Goal: Information Seeking & Learning: Learn about a topic

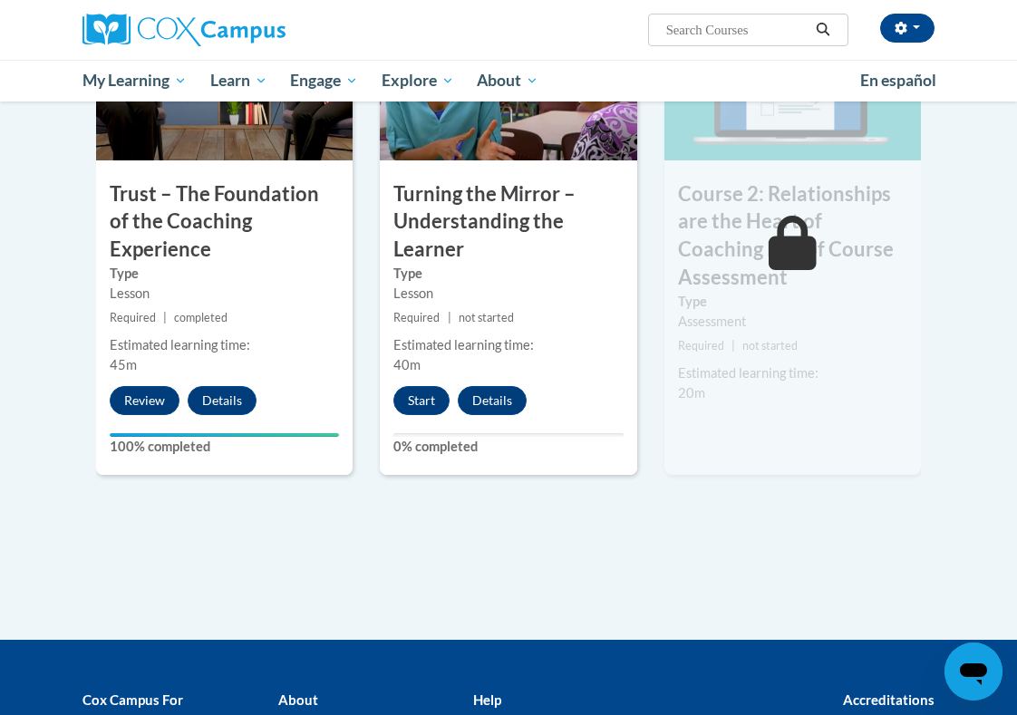
scroll to position [1060, 0]
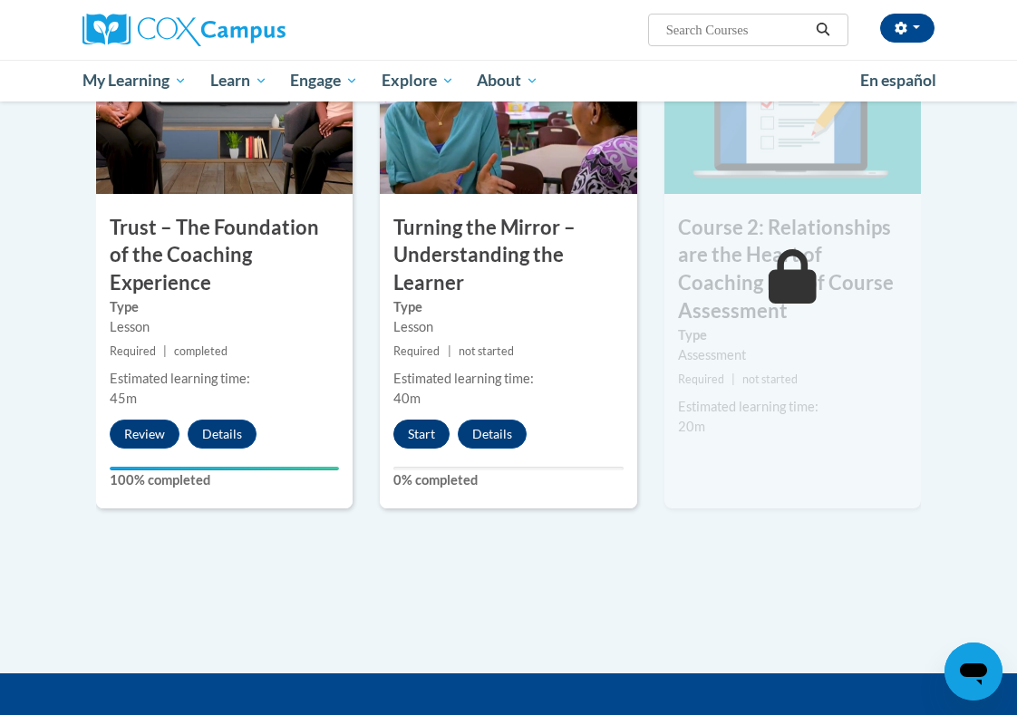
click at [412, 433] on button "Start" at bounding box center [422, 434] width 56 height 29
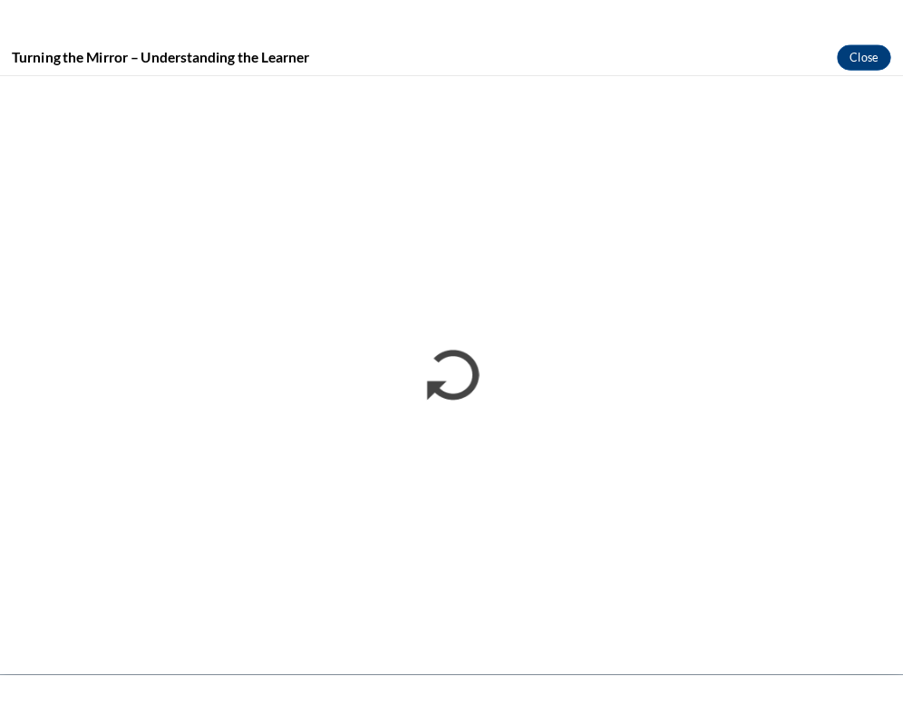
scroll to position [0, 0]
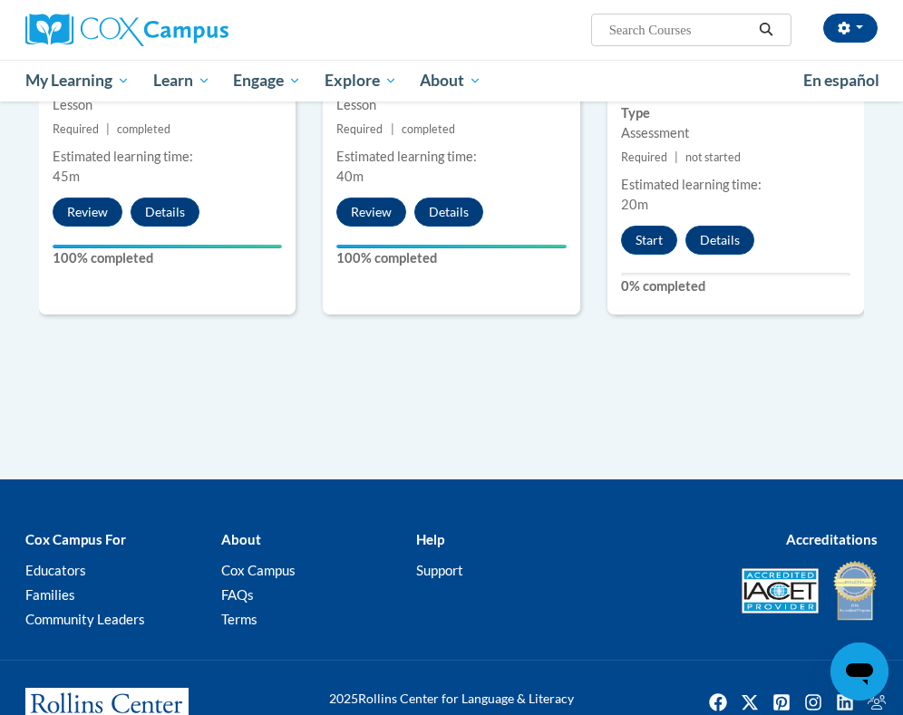
scroll to position [1030, 0]
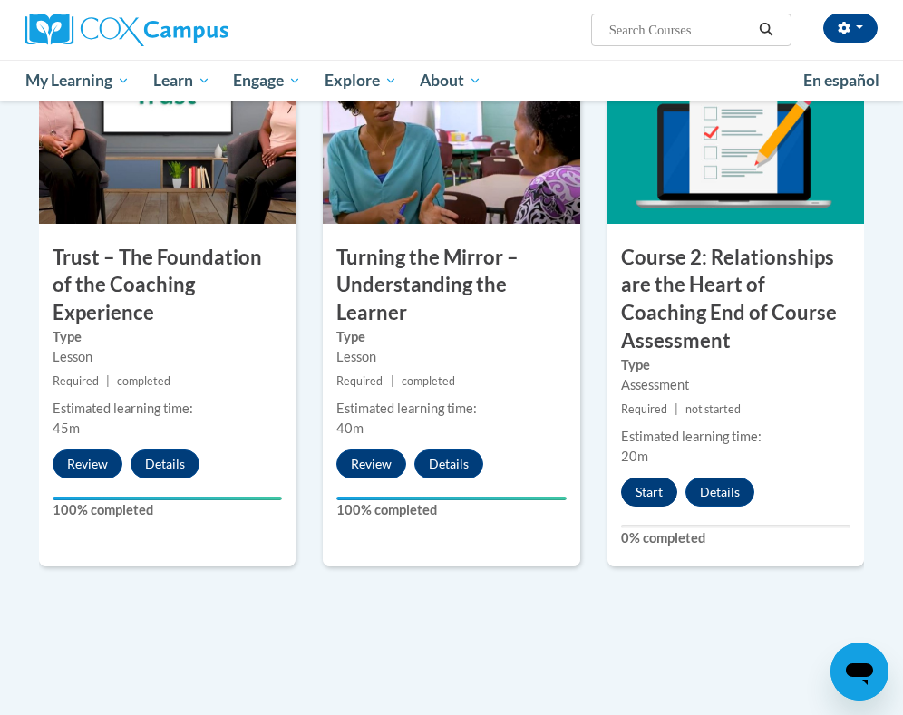
click at [646, 482] on button "Start" at bounding box center [649, 492] width 56 height 29
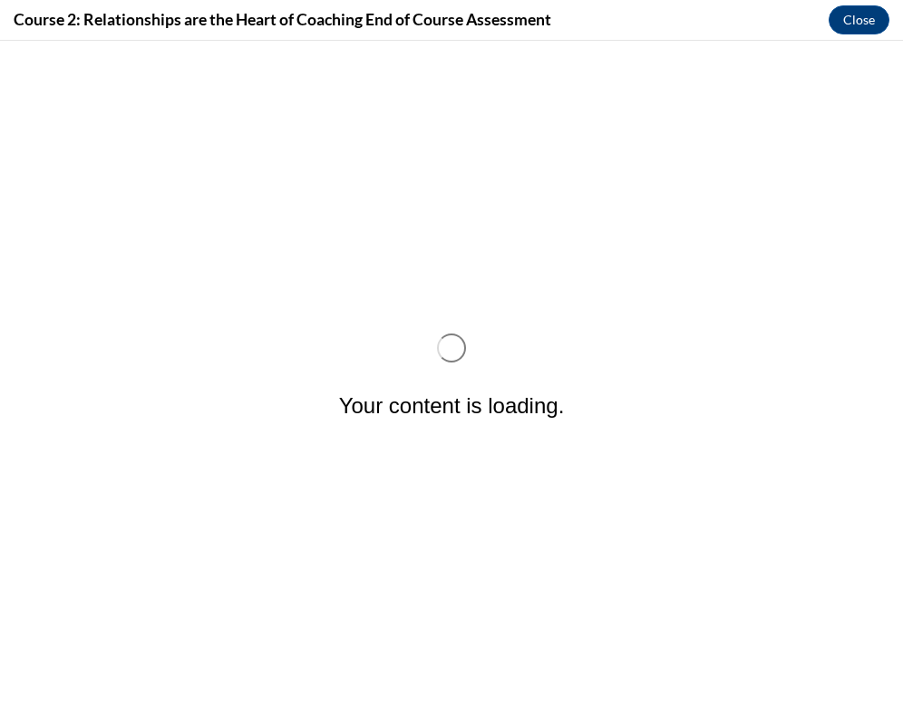
scroll to position [0, 0]
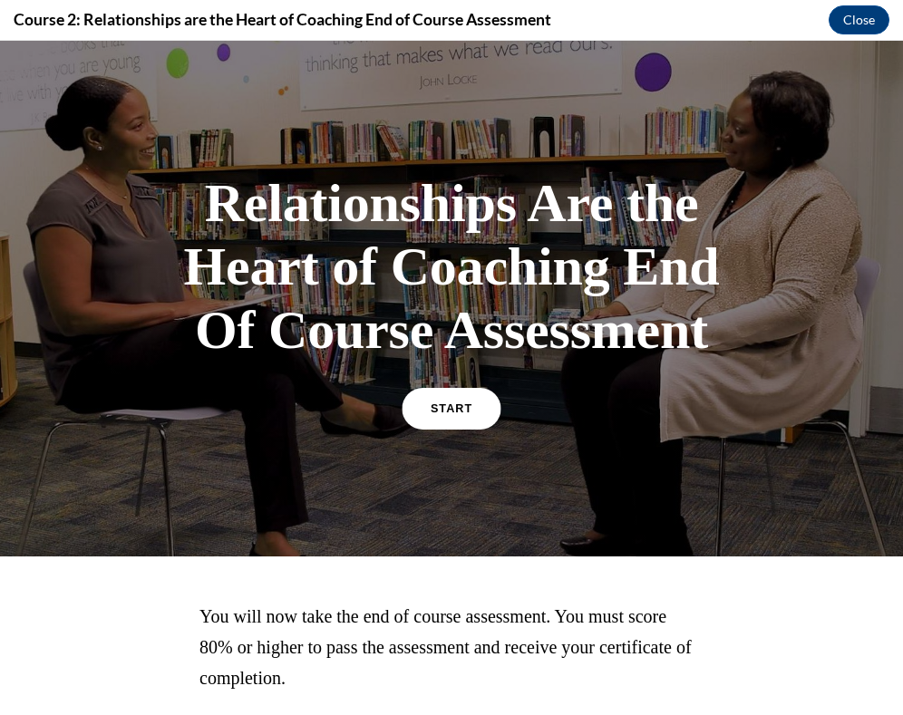
click at [446, 430] on link "START" at bounding box center [451, 409] width 99 height 42
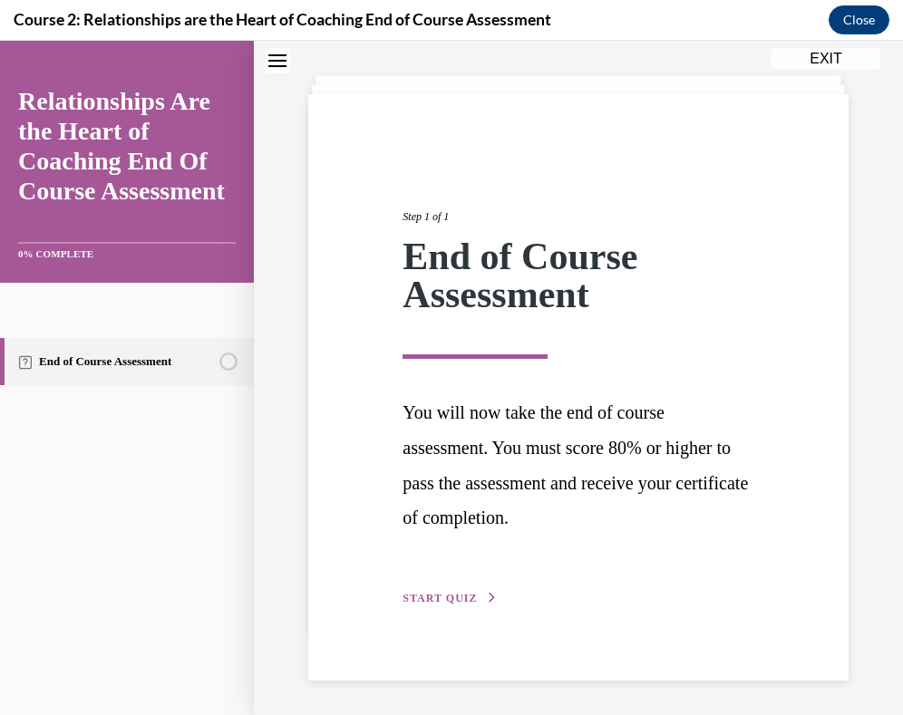
scroll to position [83, 0]
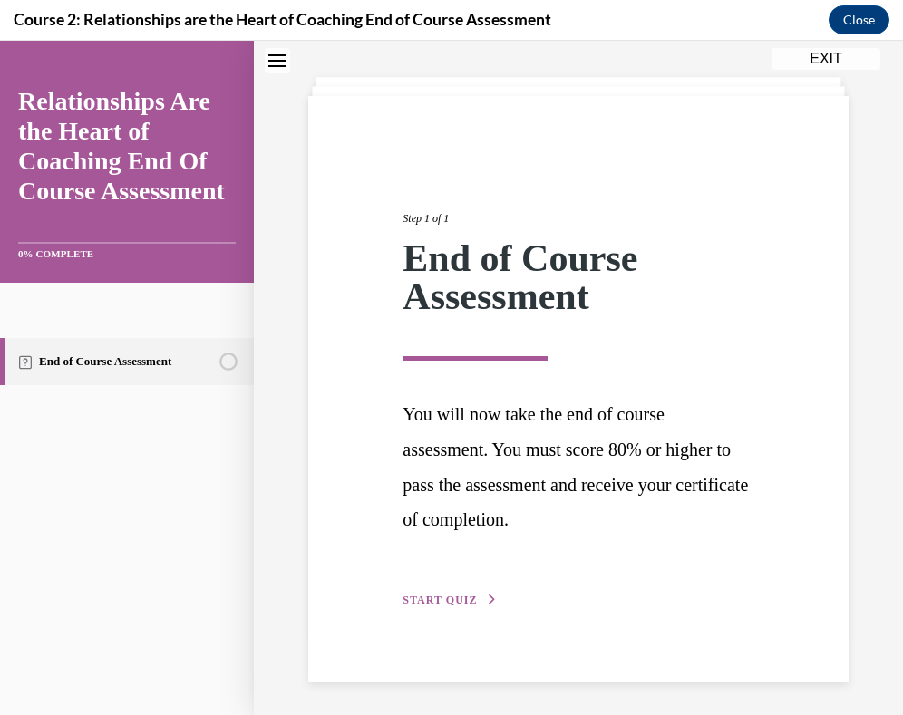
click at [467, 596] on span "START QUIZ" at bounding box center [440, 600] width 74 height 13
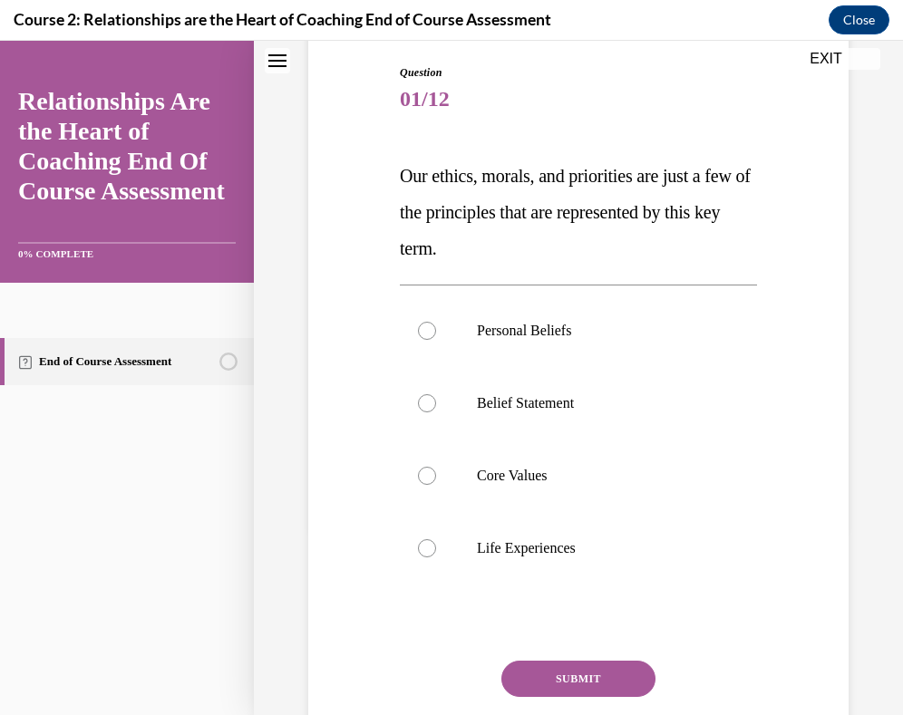
scroll to position [190, 0]
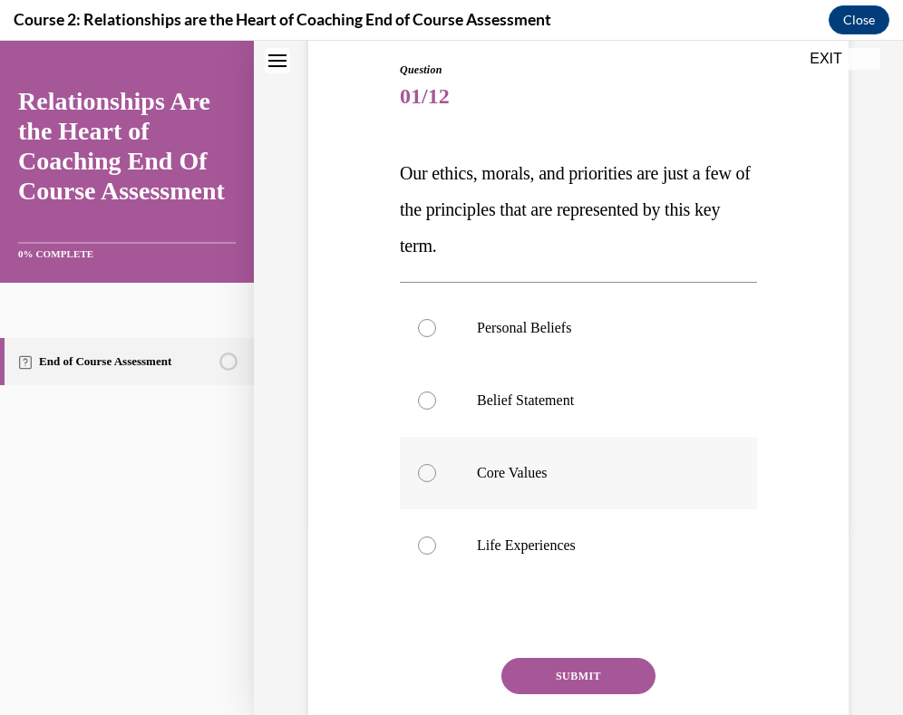
click at [526, 458] on label "Core Values" at bounding box center [578, 473] width 357 height 73
click at [436, 464] on input "Core Values" at bounding box center [427, 473] width 18 height 18
radio input "true"
click at [577, 669] on button "SUBMIT" at bounding box center [578, 676] width 154 height 36
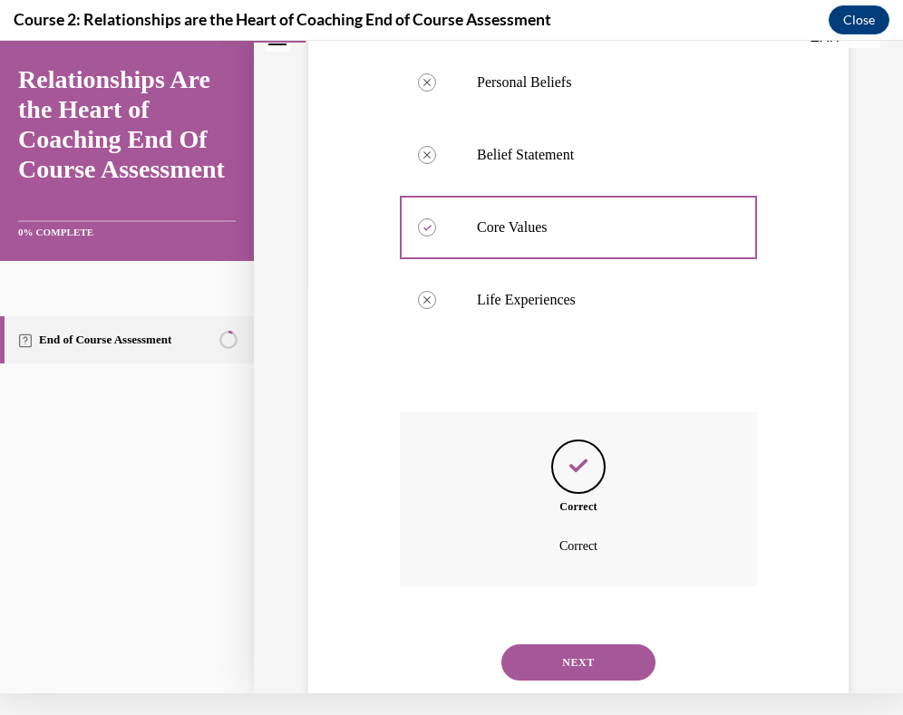
scroll to position [442, 0]
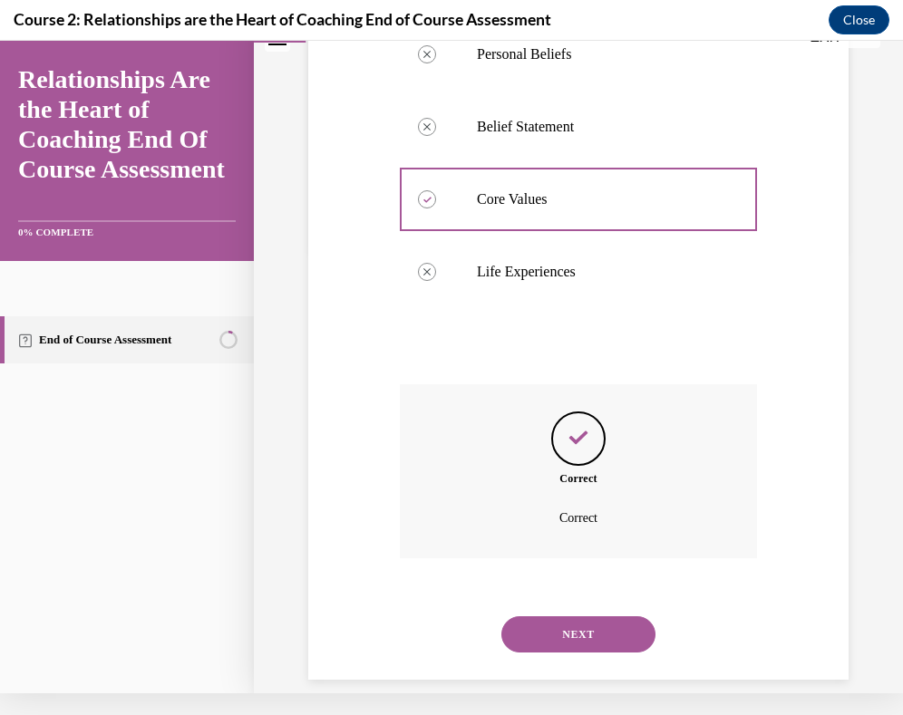
click at [619, 617] on button "NEXT" at bounding box center [578, 635] width 154 height 36
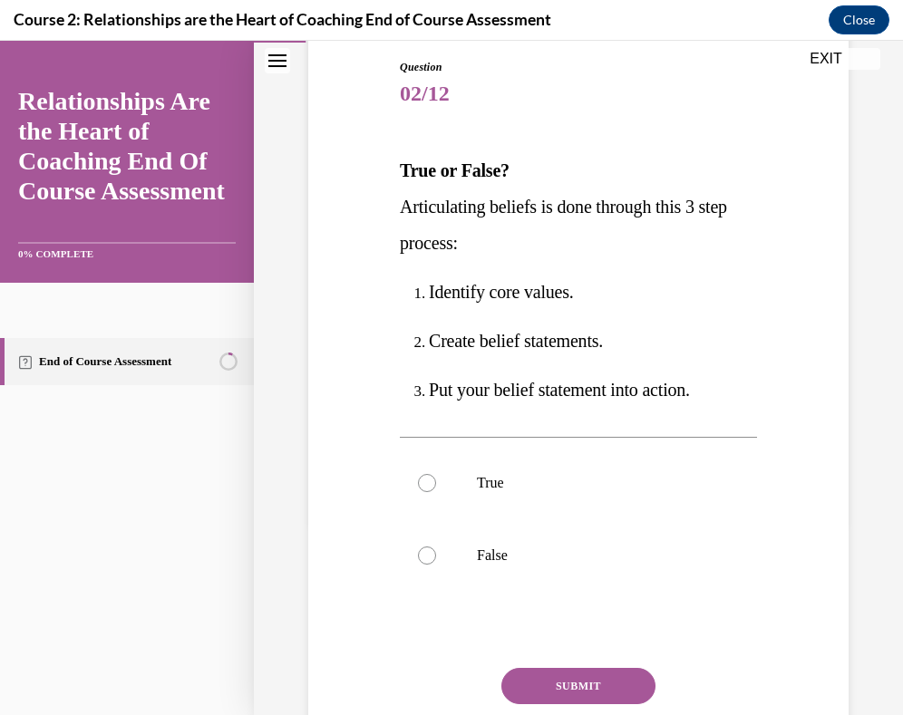
scroll to position [194, 0]
click at [470, 477] on label "True" at bounding box center [578, 482] width 357 height 73
click at [436, 477] on input "True" at bounding box center [427, 482] width 18 height 18
radio input "true"
click at [612, 686] on button "SUBMIT" at bounding box center [578, 685] width 154 height 36
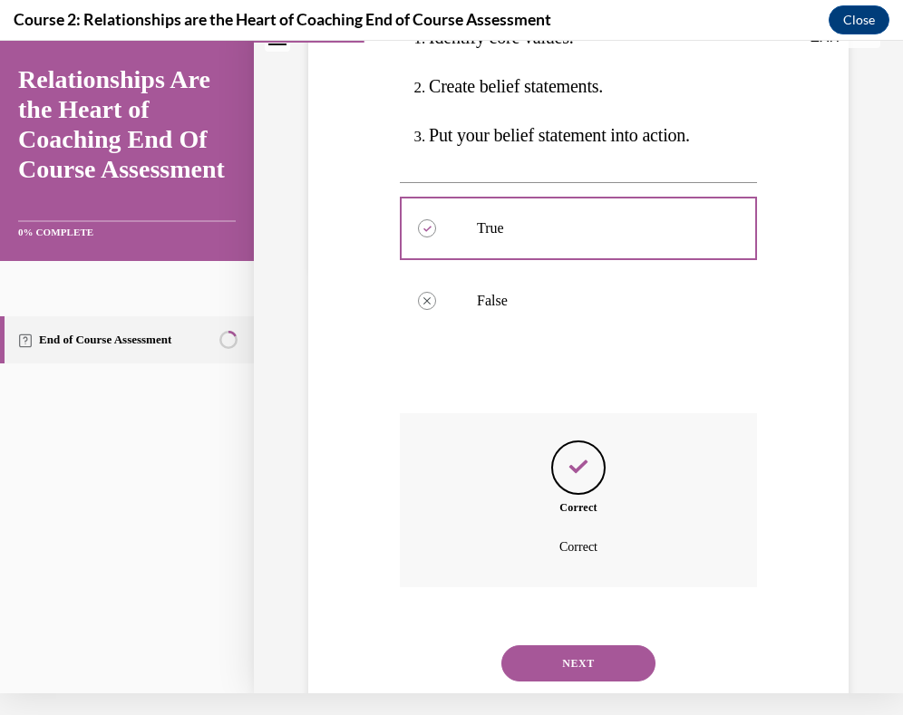
scroll to position [455, 0]
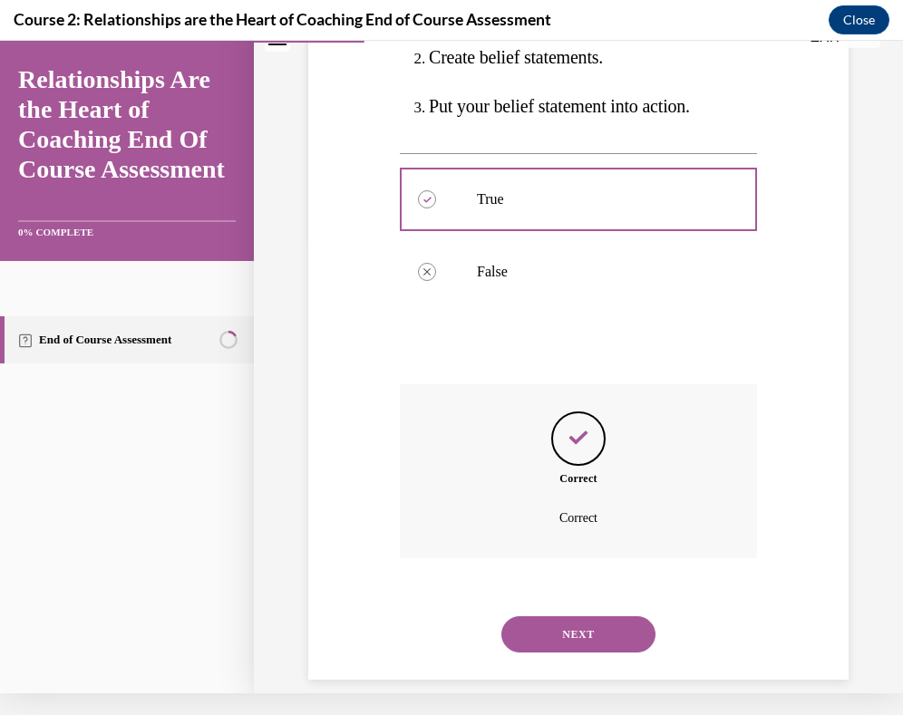
click at [593, 617] on button "NEXT" at bounding box center [578, 635] width 154 height 36
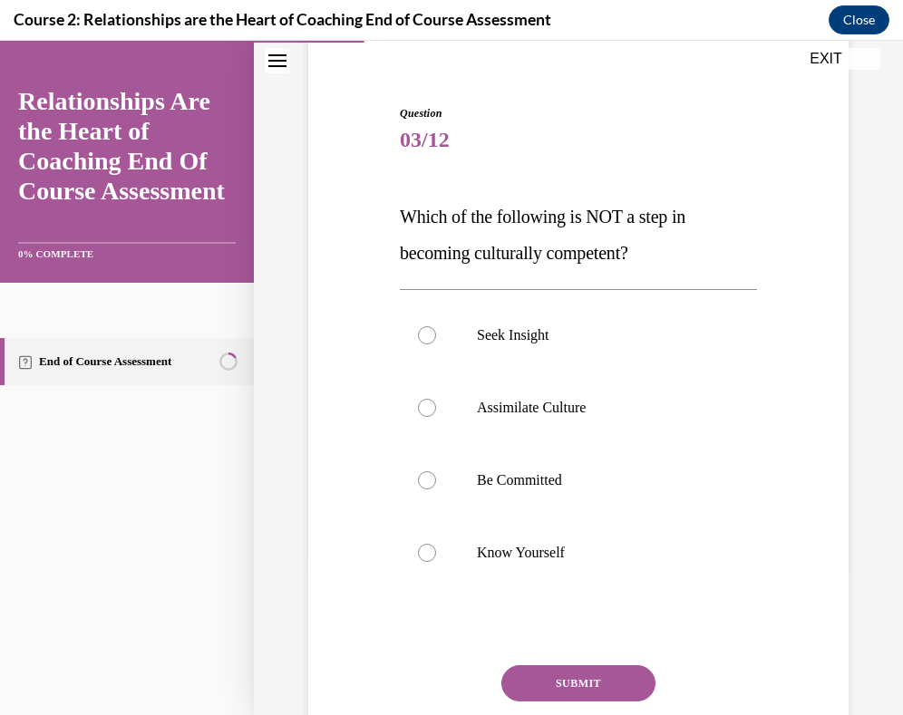
scroll to position [150, 0]
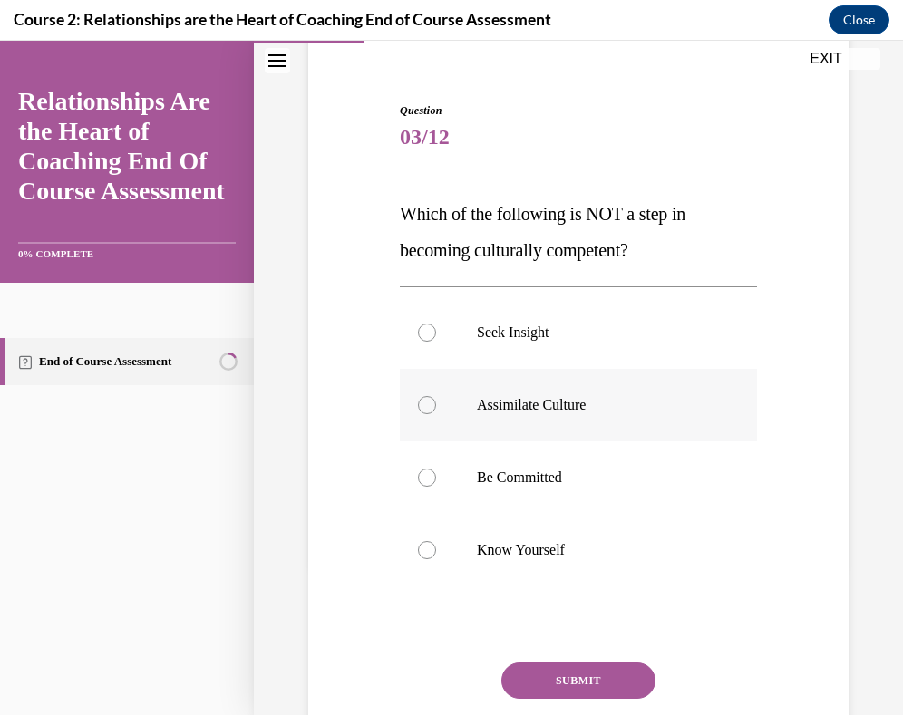
click at [546, 397] on p "Assimilate Culture" at bounding box center [594, 405] width 235 height 18
click at [436, 397] on input "Assimilate Culture" at bounding box center [427, 405] width 18 height 18
radio input "true"
click at [624, 682] on button "SUBMIT" at bounding box center [578, 681] width 154 height 36
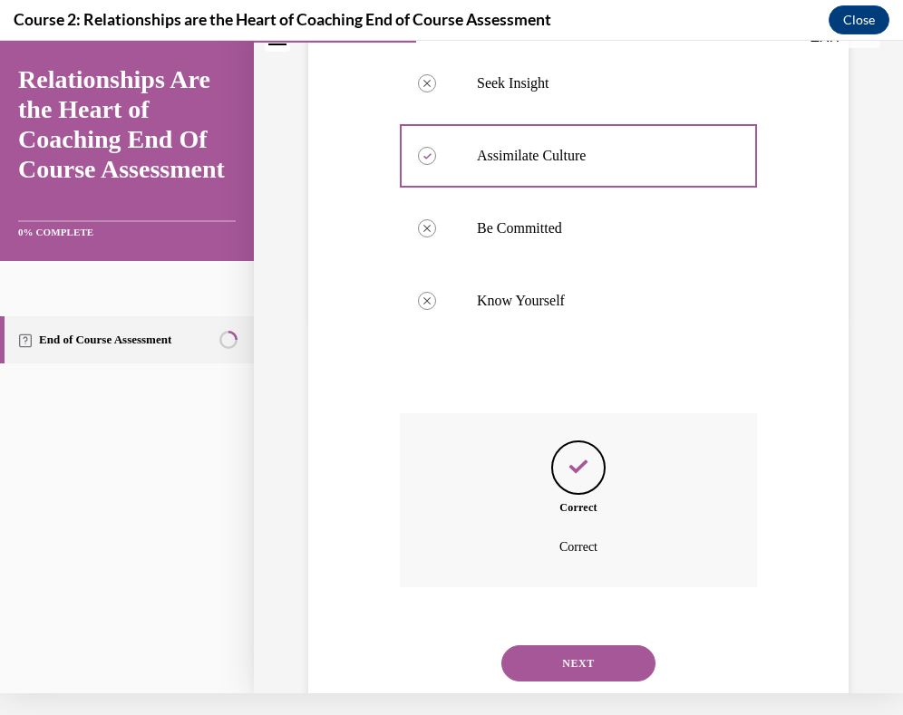
scroll to position [406, 0]
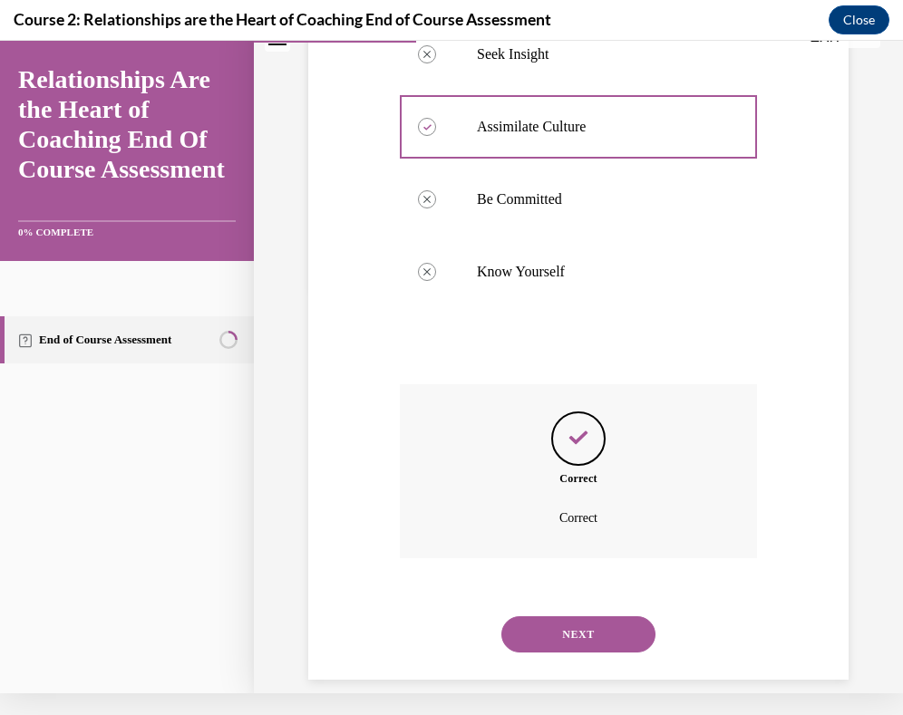
click at [607, 617] on button "NEXT" at bounding box center [578, 635] width 154 height 36
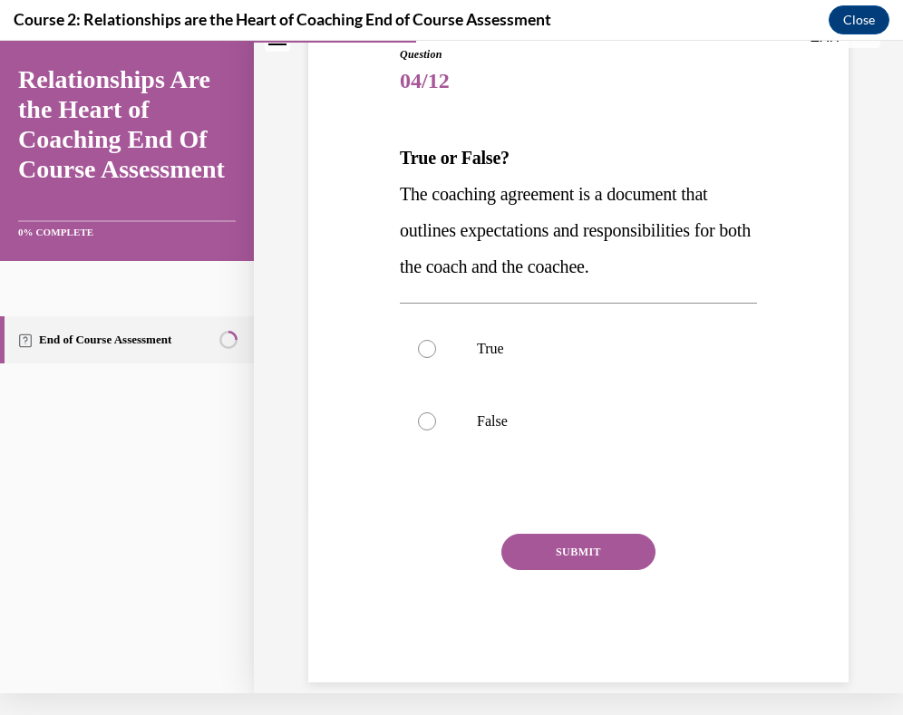
scroll to position [14, 0]
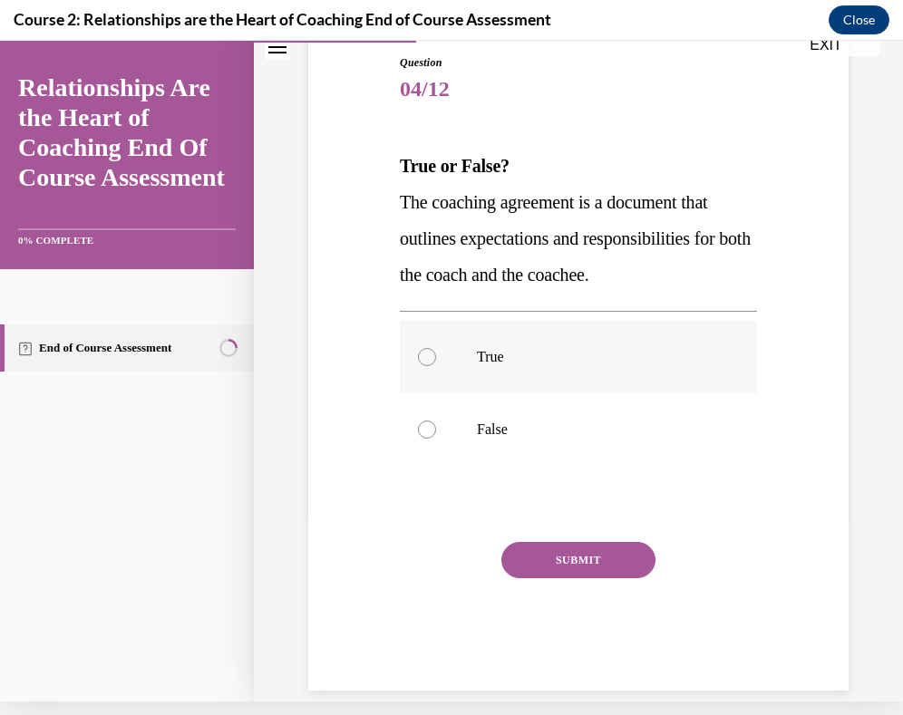
click at [608, 365] on p "True" at bounding box center [594, 357] width 235 height 18
click at [436, 365] on input "True" at bounding box center [427, 357] width 18 height 18
radio input "true"
click at [606, 575] on button "SUBMIT" at bounding box center [578, 560] width 154 height 36
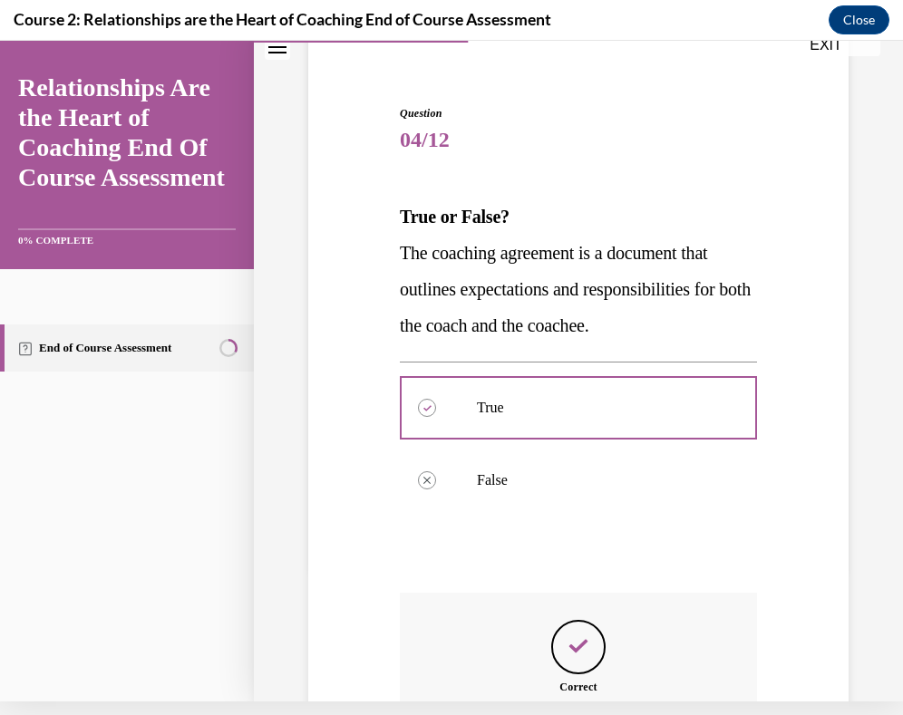
scroll to position [334, 0]
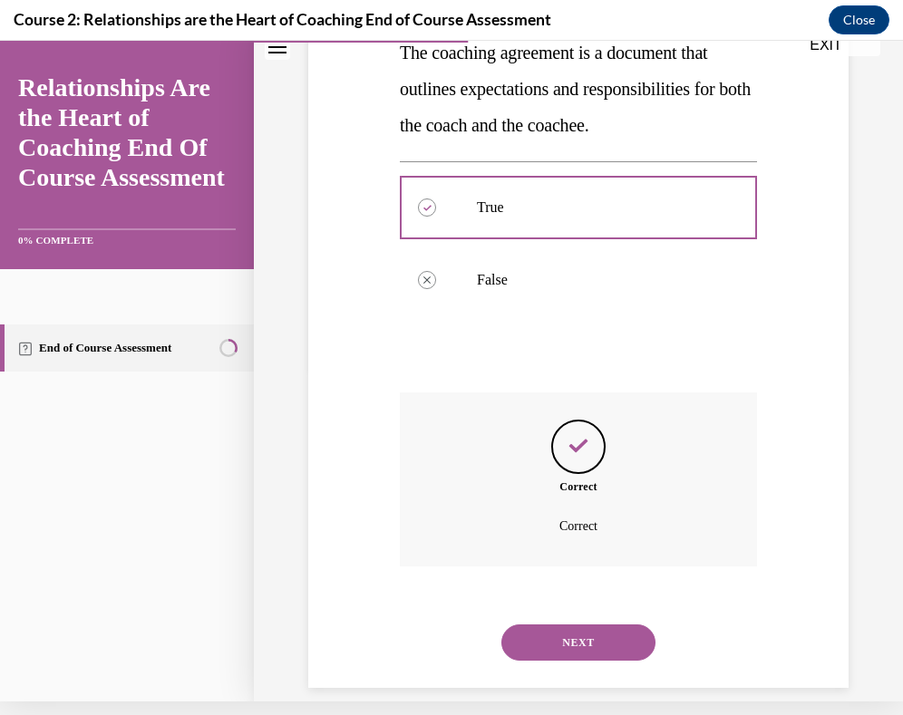
click at [599, 625] on button "NEXT" at bounding box center [578, 643] width 154 height 36
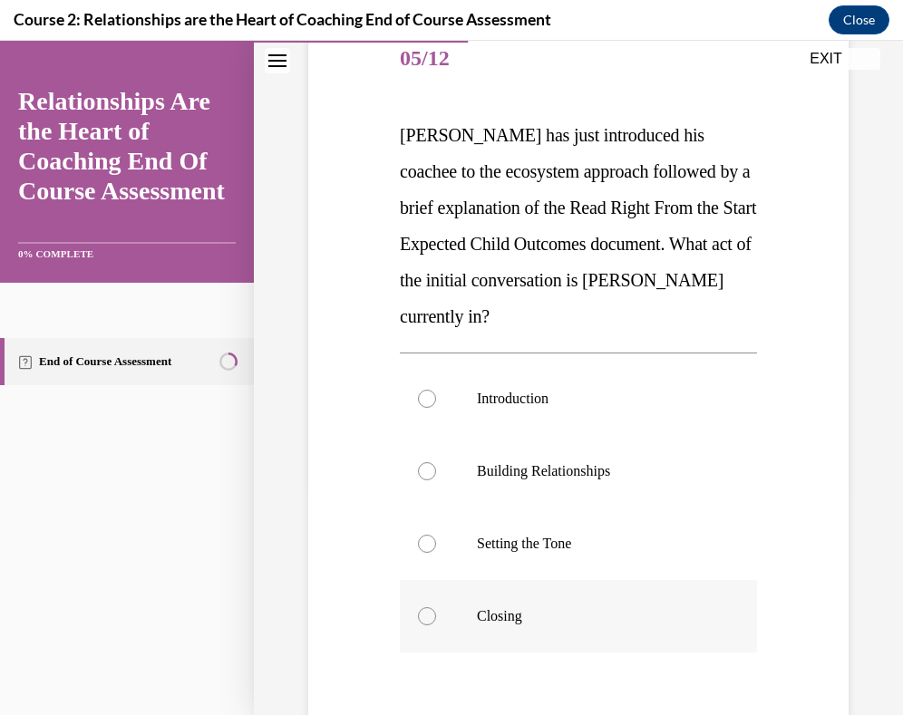
scroll to position [219, 0]
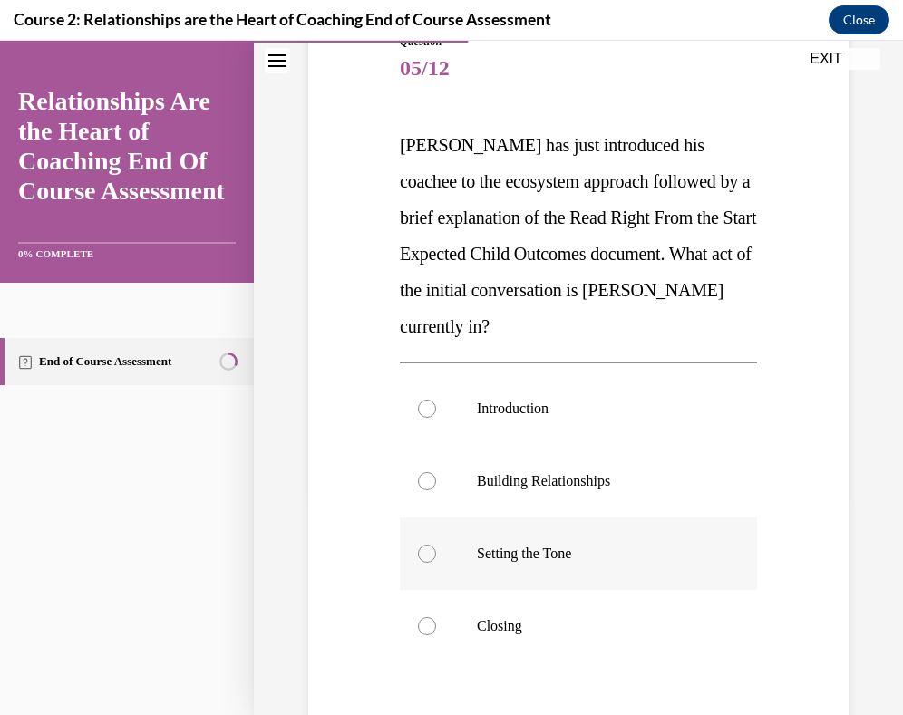
click at [567, 545] on p "Setting the Tone" at bounding box center [594, 554] width 235 height 18
click at [436, 545] on input "Setting the Tone" at bounding box center [427, 554] width 18 height 18
radio input "true"
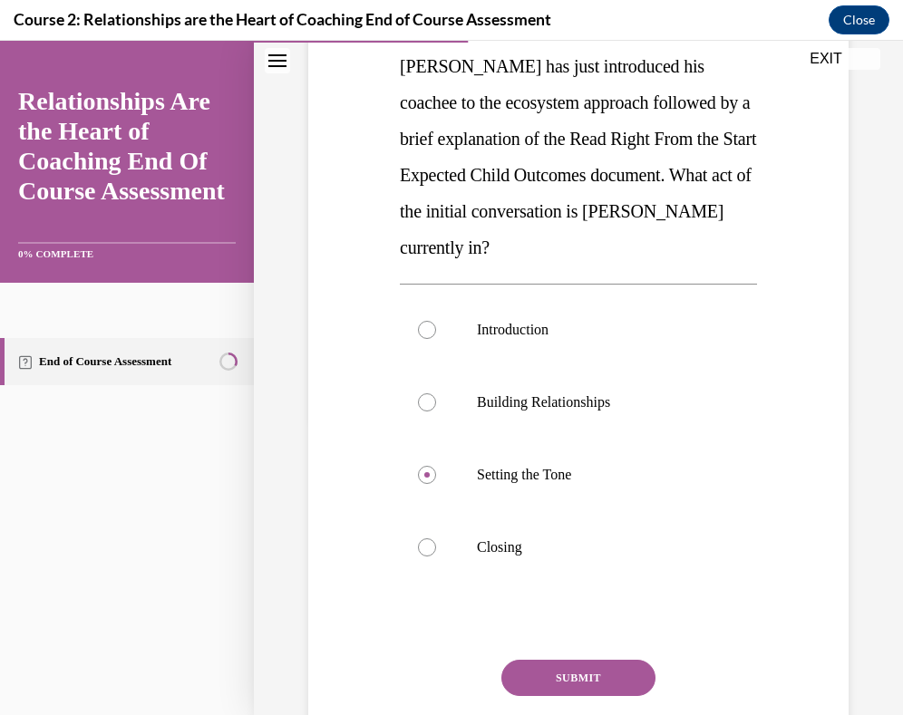
click at [577, 667] on button "SUBMIT" at bounding box center [578, 678] width 154 height 36
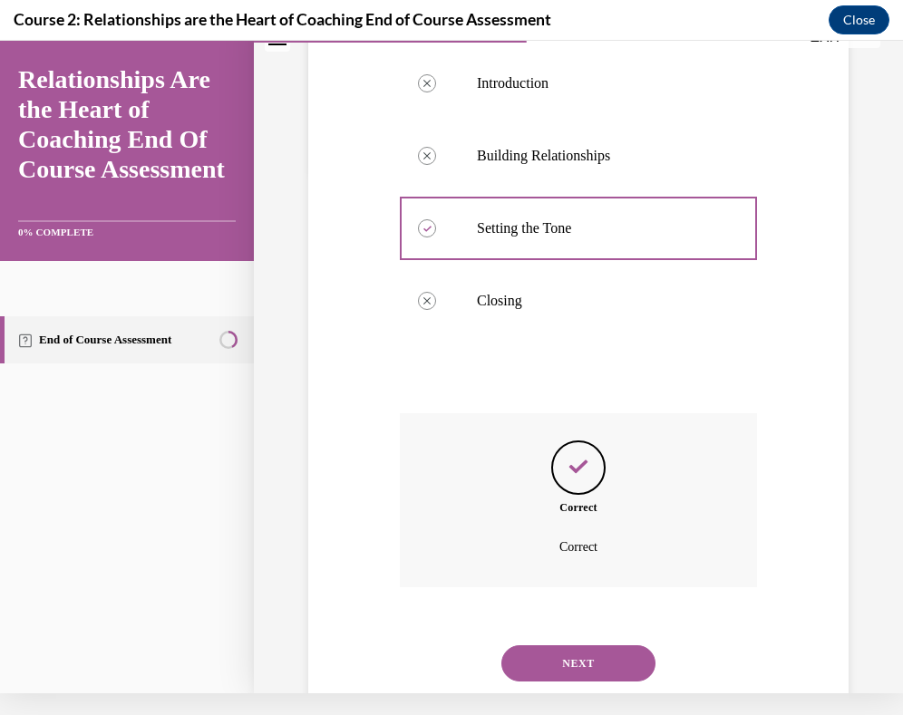
scroll to position [551, 0]
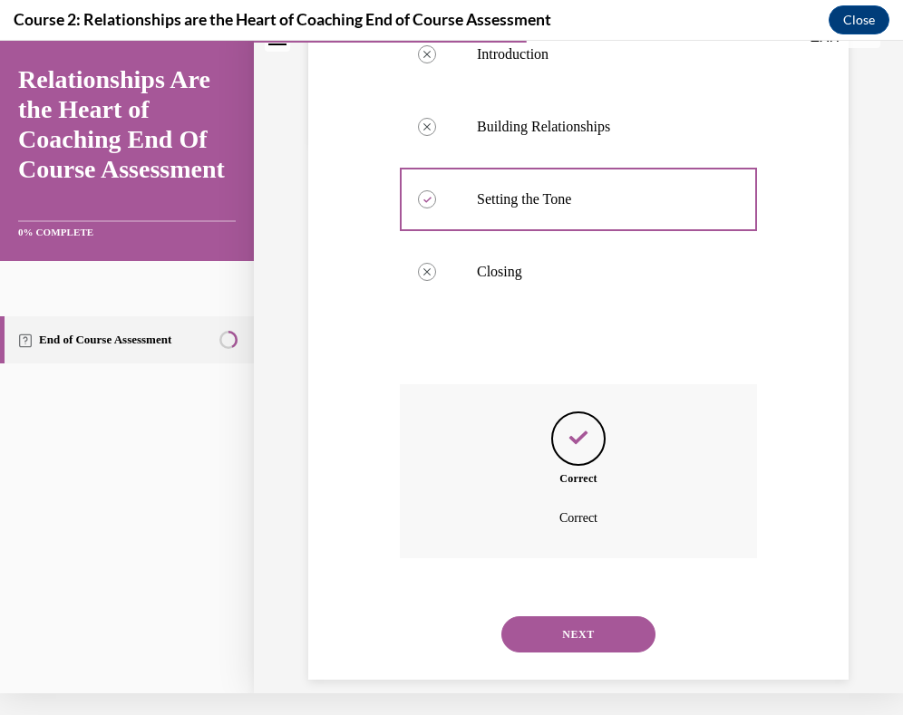
click at [576, 625] on button "NEXT" at bounding box center [578, 635] width 154 height 36
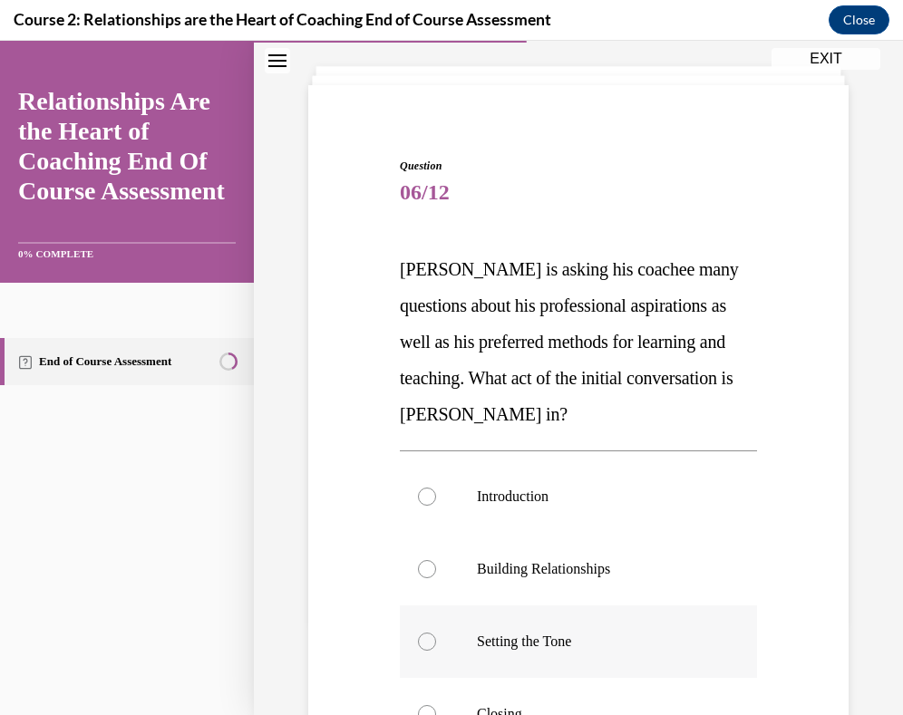
scroll to position [96, 0]
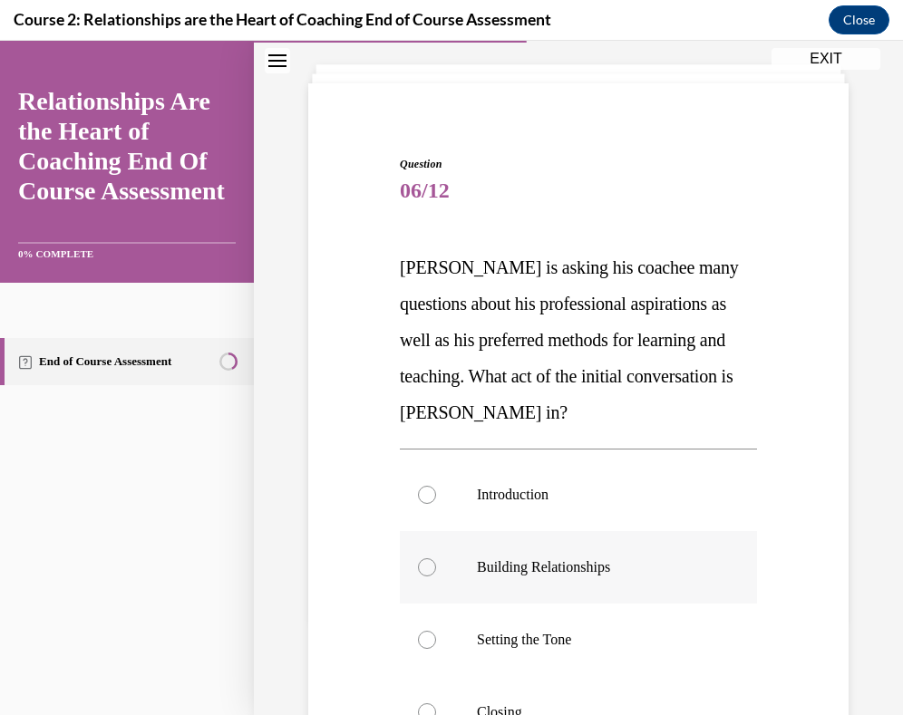
click at [567, 569] on p "Building Relationships" at bounding box center [594, 568] width 235 height 18
click at [436, 569] on input "Building Relationships" at bounding box center [427, 568] width 18 height 18
radio input "true"
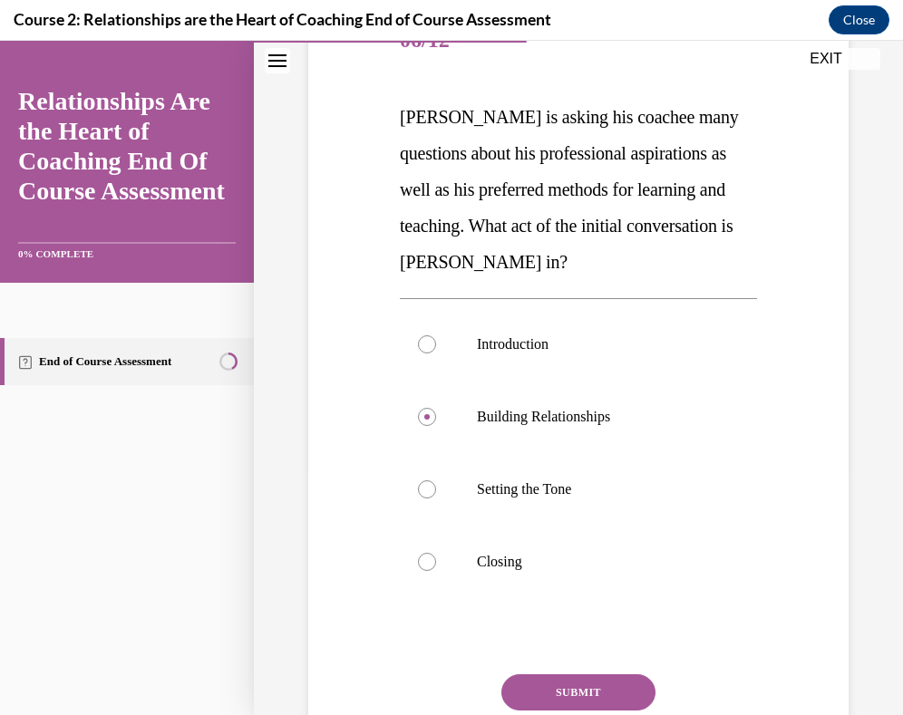
click at [581, 695] on button "SUBMIT" at bounding box center [578, 693] width 154 height 36
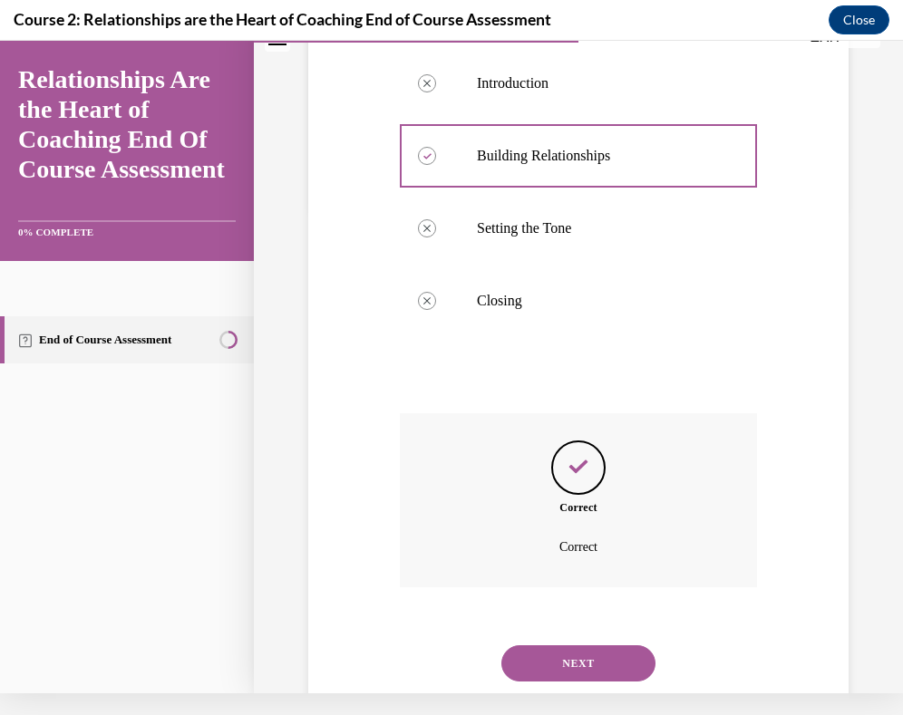
scroll to position [515, 0]
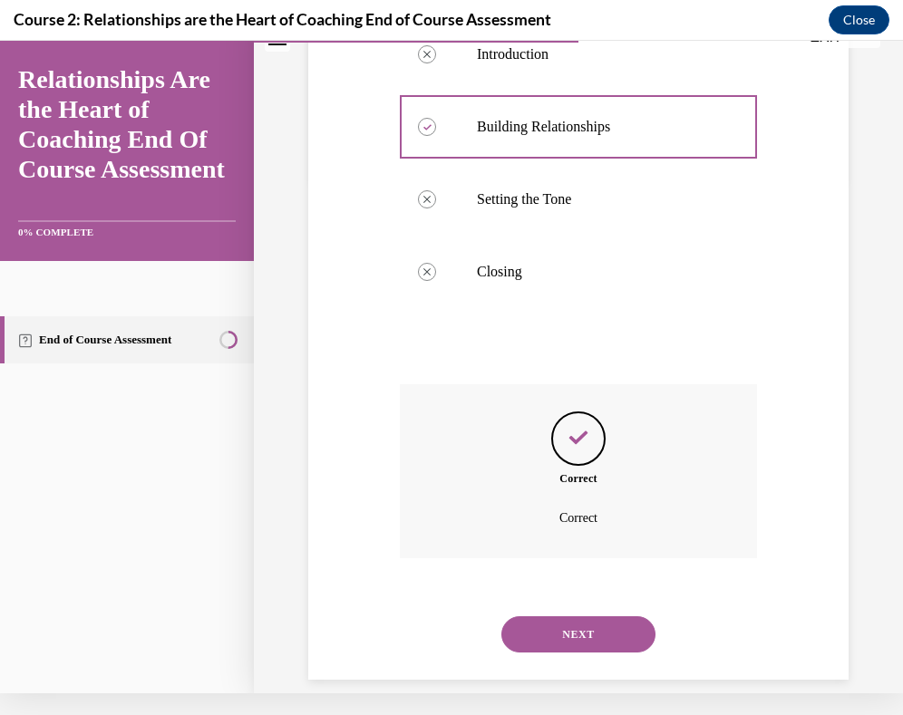
click at [564, 617] on button "NEXT" at bounding box center [578, 635] width 154 height 36
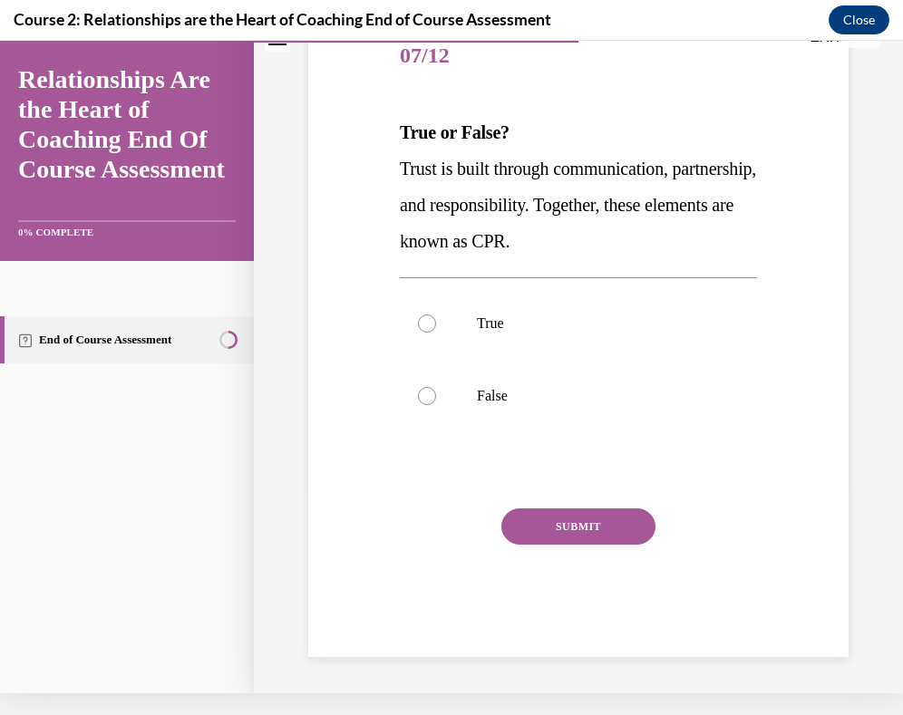
scroll to position [14, 0]
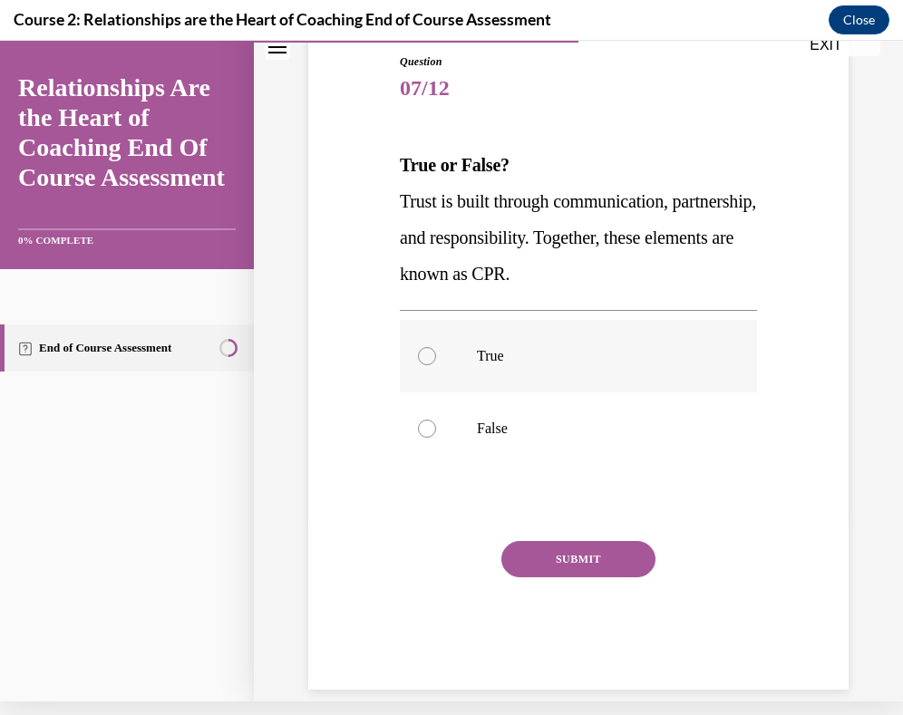
click at [488, 358] on p "True" at bounding box center [594, 356] width 235 height 18
click at [436, 358] on input "True" at bounding box center [427, 356] width 18 height 18
radio input "true"
click at [626, 549] on button "SUBMIT" at bounding box center [578, 559] width 154 height 36
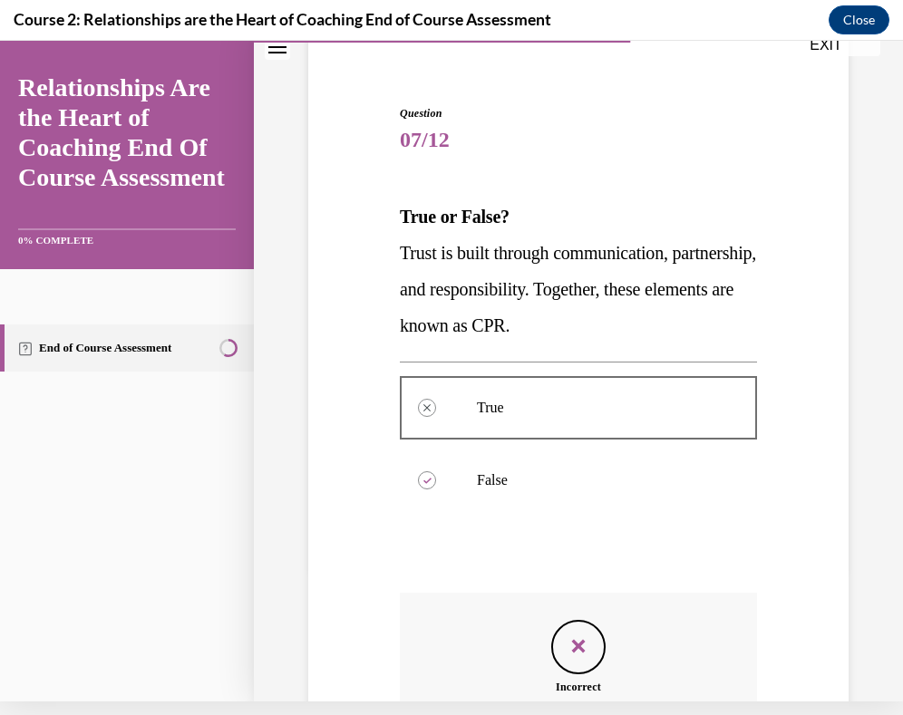
scroll to position [355, 0]
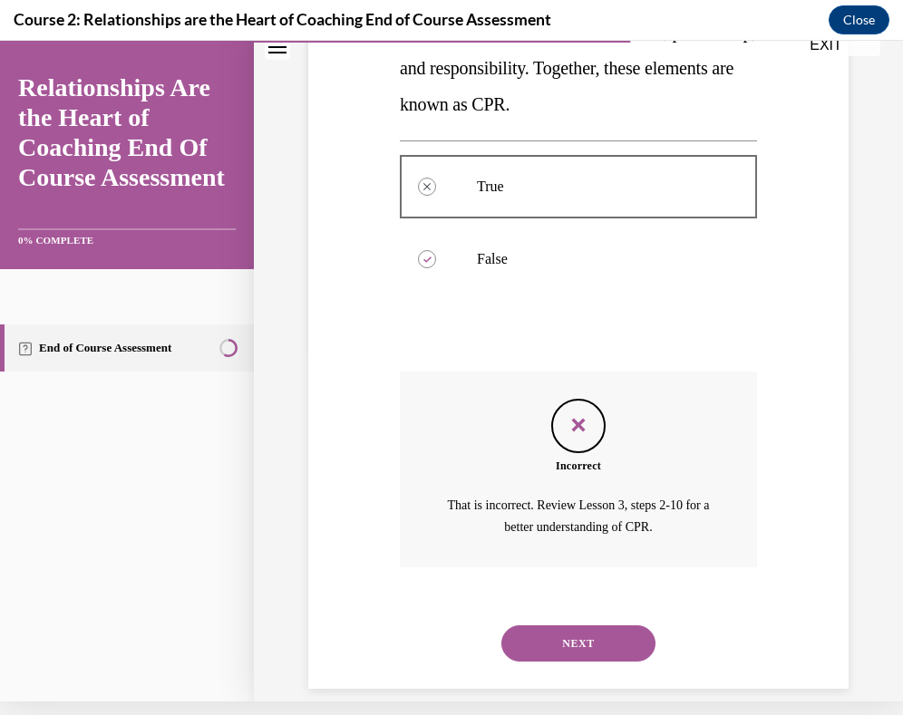
click at [603, 626] on button "NEXT" at bounding box center [578, 644] width 154 height 36
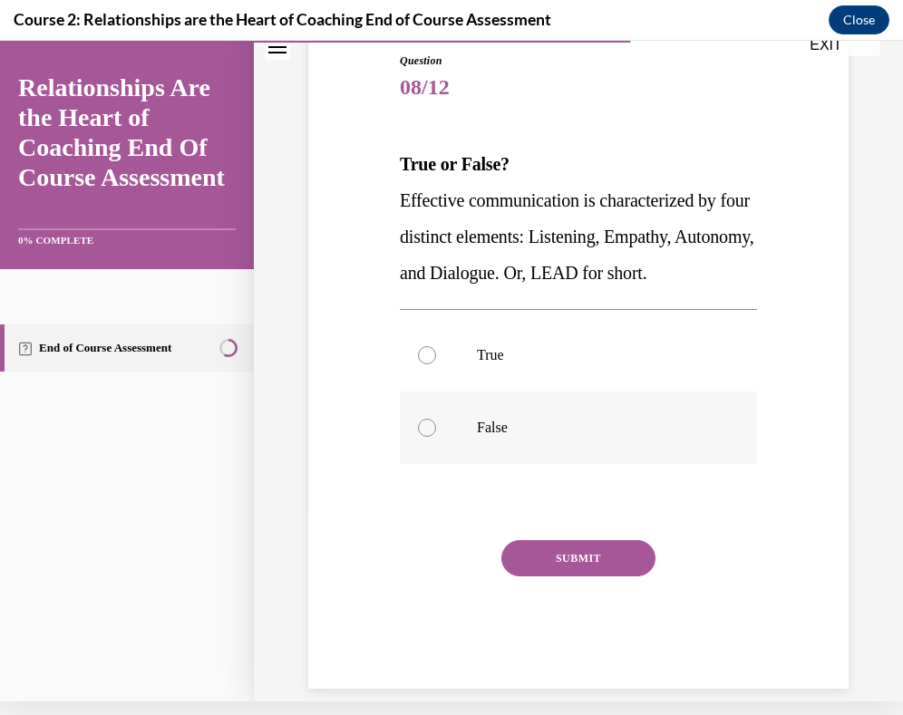
click at [497, 413] on label "False" at bounding box center [578, 428] width 357 height 73
click at [436, 419] on input "False" at bounding box center [427, 428] width 18 height 18
radio input "true"
click at [563, 543] on button "SUBMIT" at bounding box center [578, 558] width 154 height 36
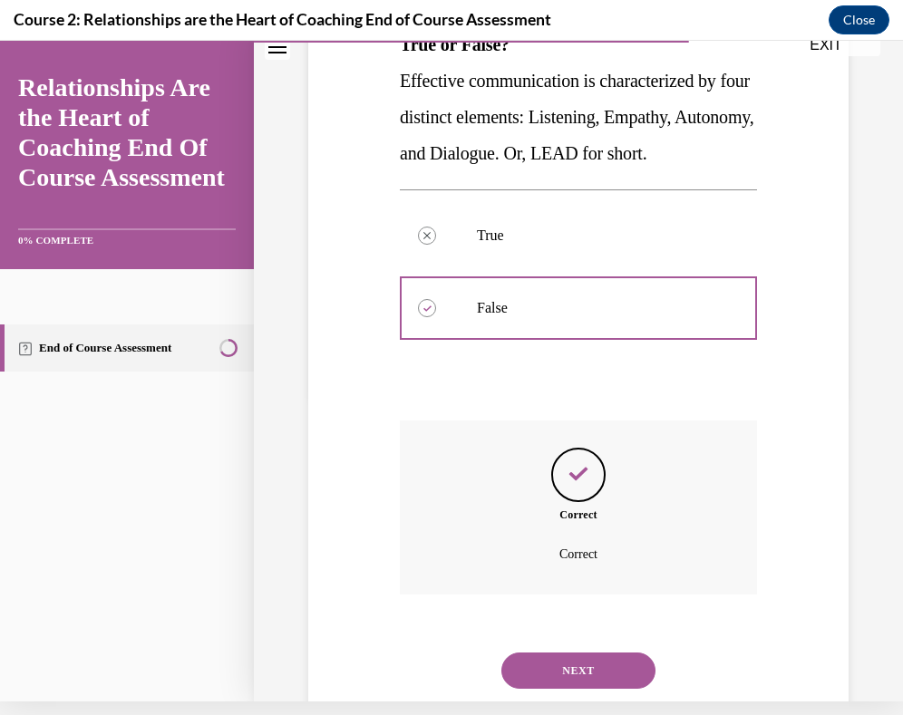
scroll to position [334, 0]
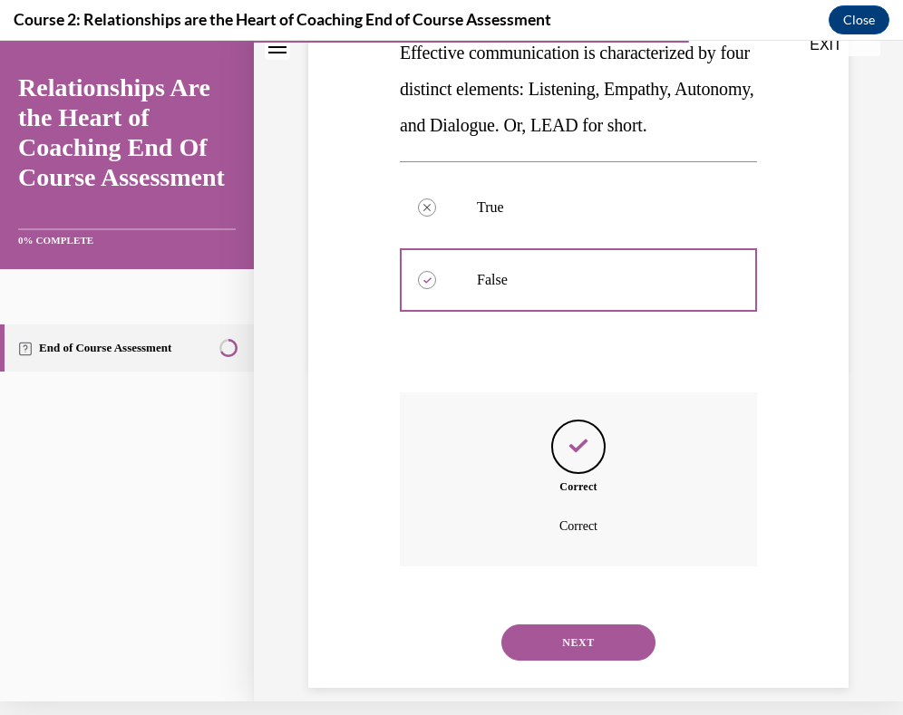
click at [588, 625] on button "NEXT" at bounding box center [578, 643] width 154 height 36
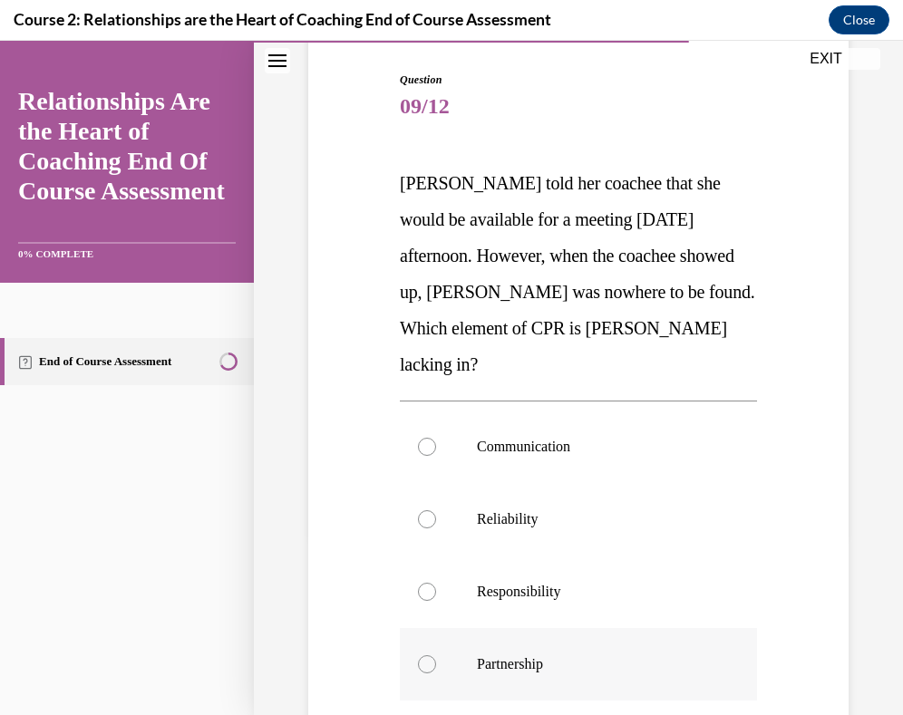
scroll to position [182, 0]
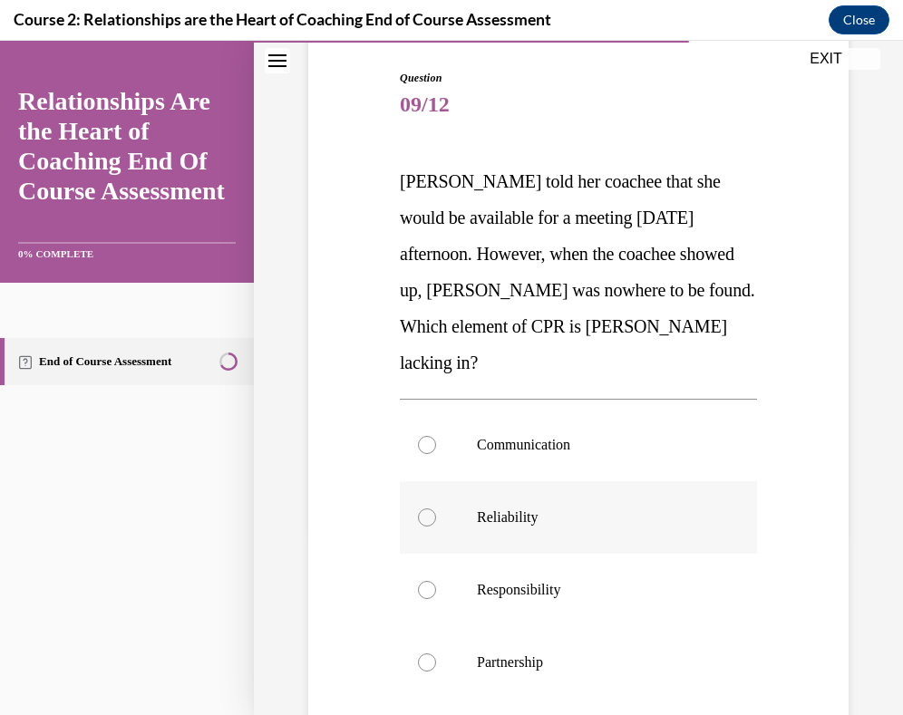
click at [657, 509] on p "Reliability" at bounding box center [594, 518] width 235 height 18
click at [436, 509] on input "Reliability" at bounding box center [427, 518] width 18 height 18
radio input "true"
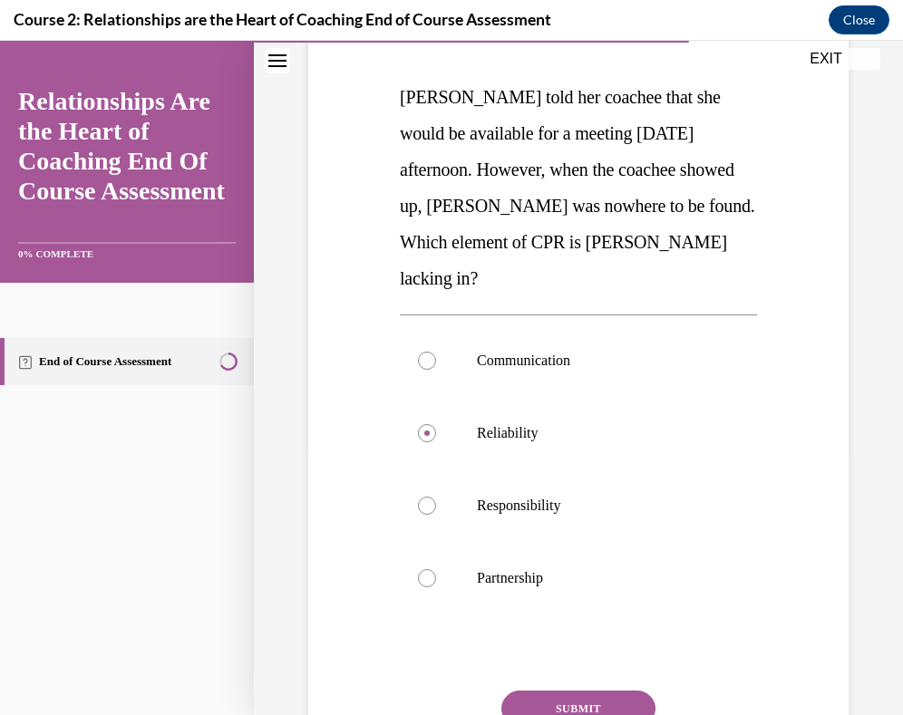
click at [637, 691] on button "SUBMIT" at bounding box center [578, 709] width 154 height 36
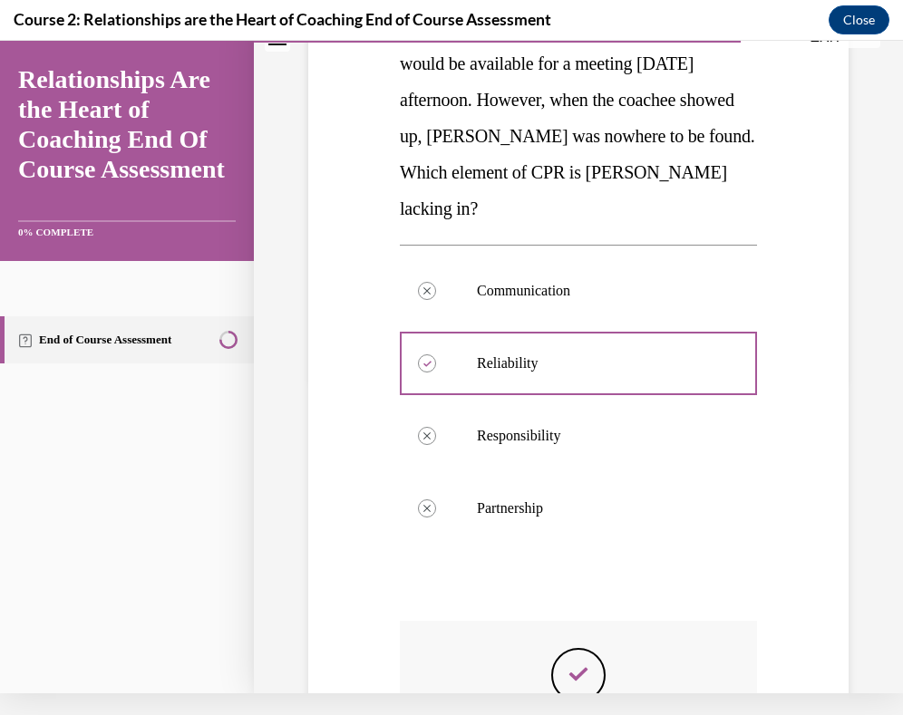
scroll to position [515, 0]
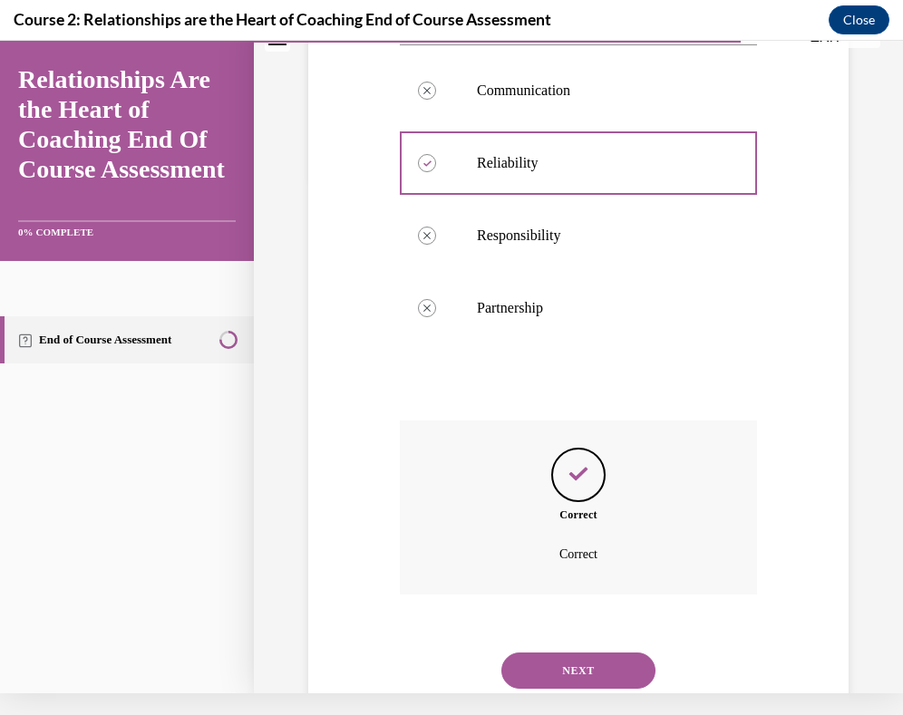
click at [617, 653] on button "NEXT" at bounding box center [578, 671] width 154 height 36
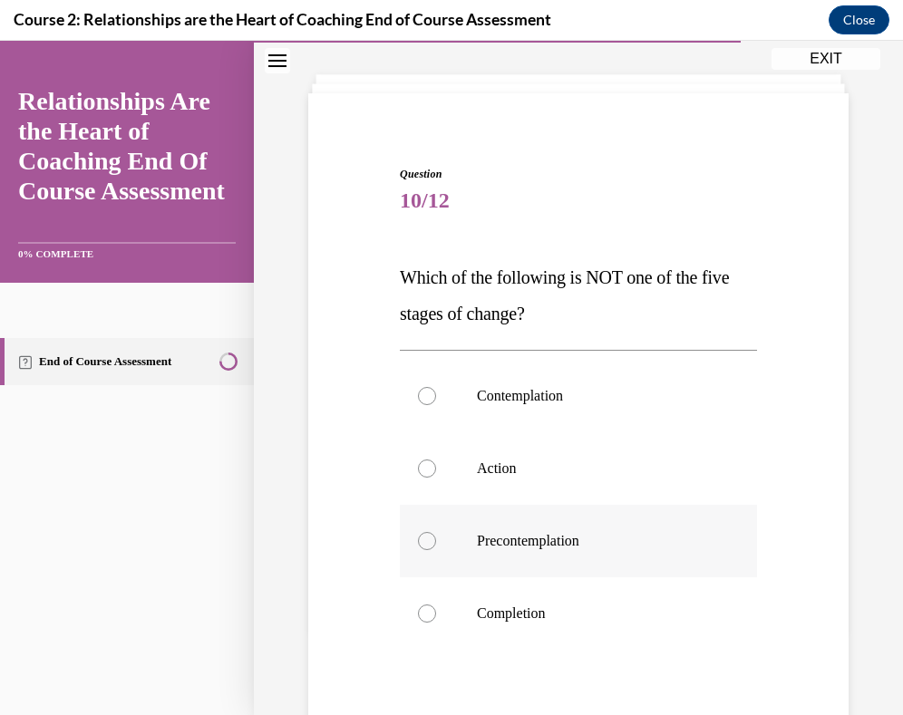
scroll to position [93, 0]
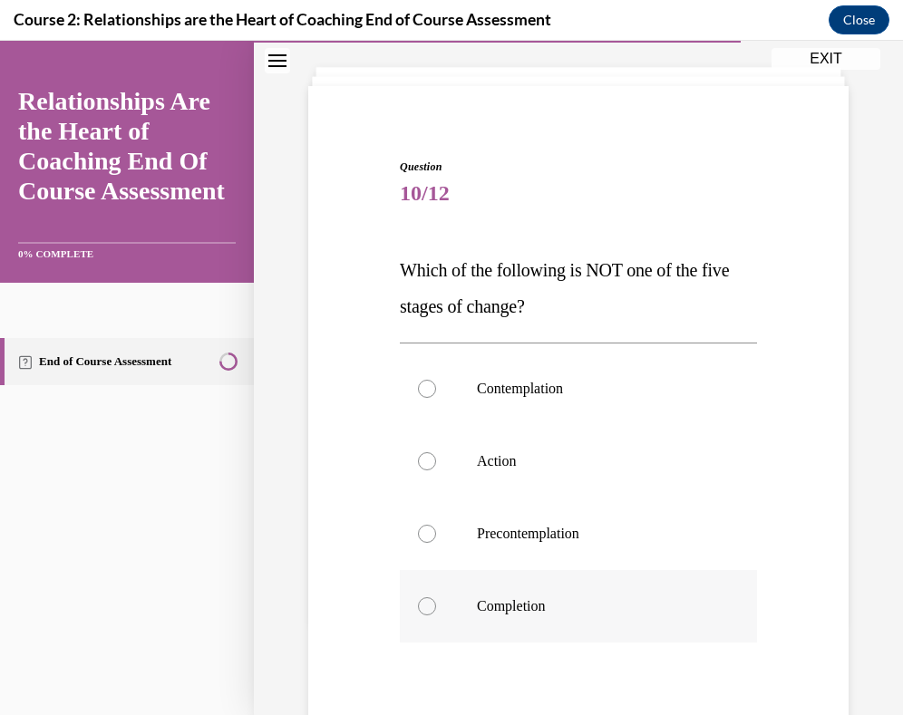
click at [610, 619] on label "Completion" at bounding box center [578, 606] width 357 height 73
click at [436, 616] on input "Completion" at bounding box center [427, 607] width 18 height 18
radio input "true"
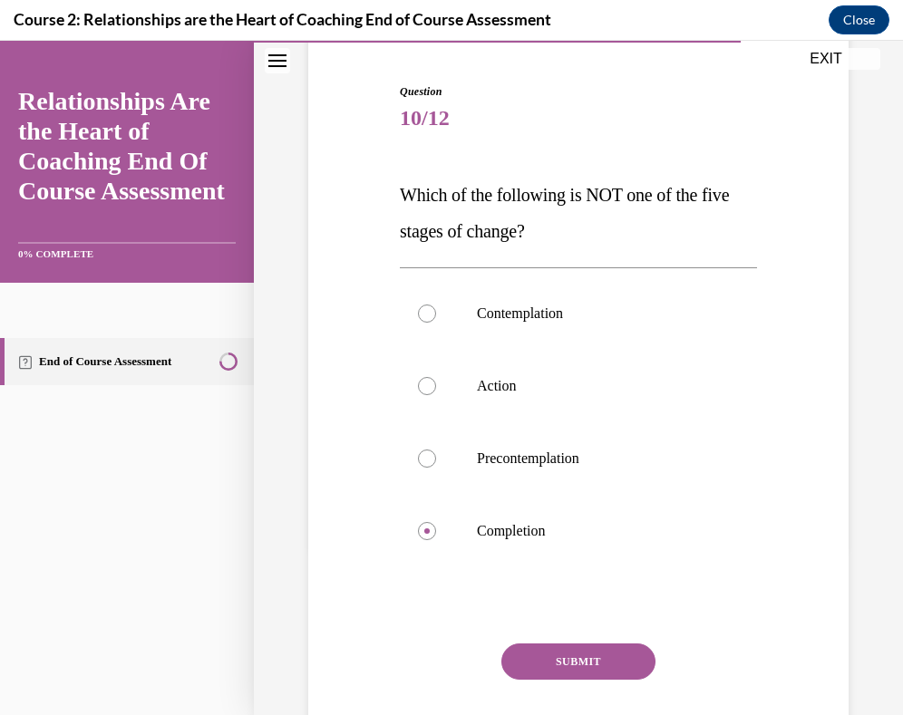
click at [607, 657] on button "SUBMIT" at bounding box center [578, 662] width 154 height 36
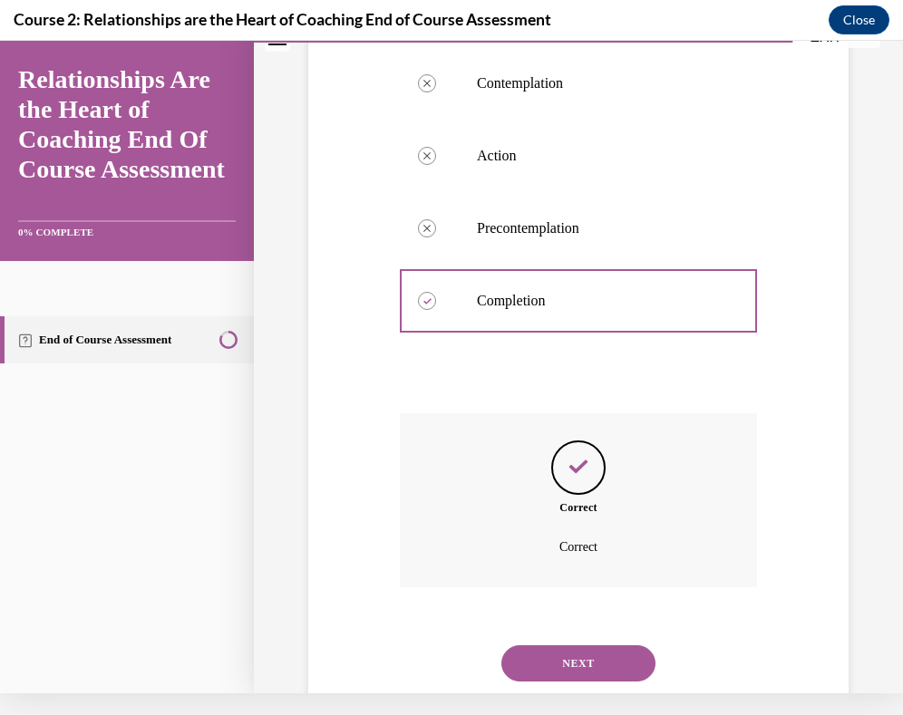
scroll to position [406, 0]
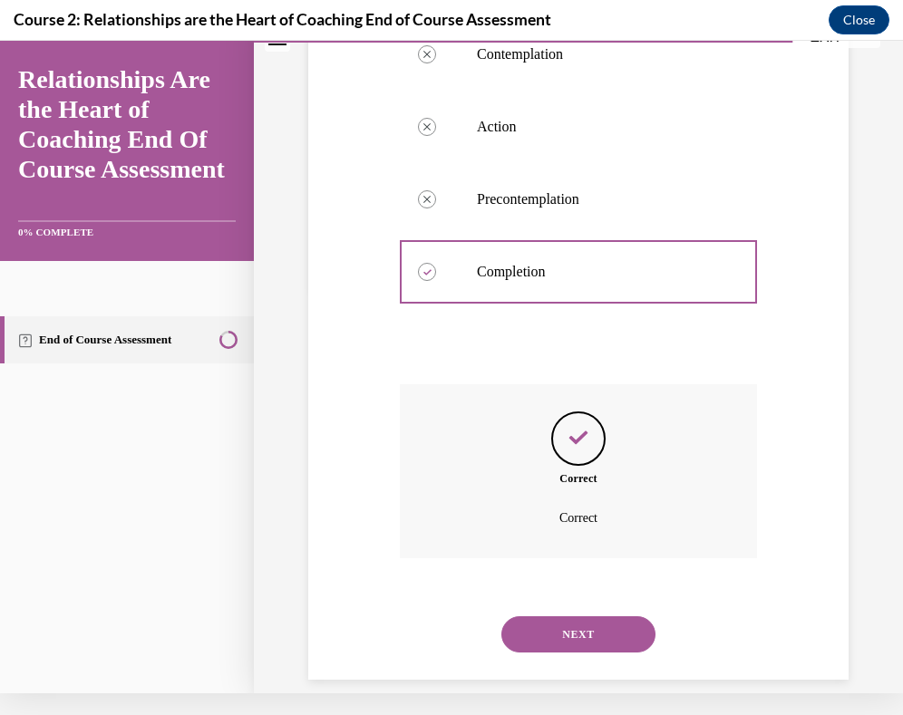
click at [592, 617] on button "NEXT" at bounding box center [578, 635] width 154 height 36
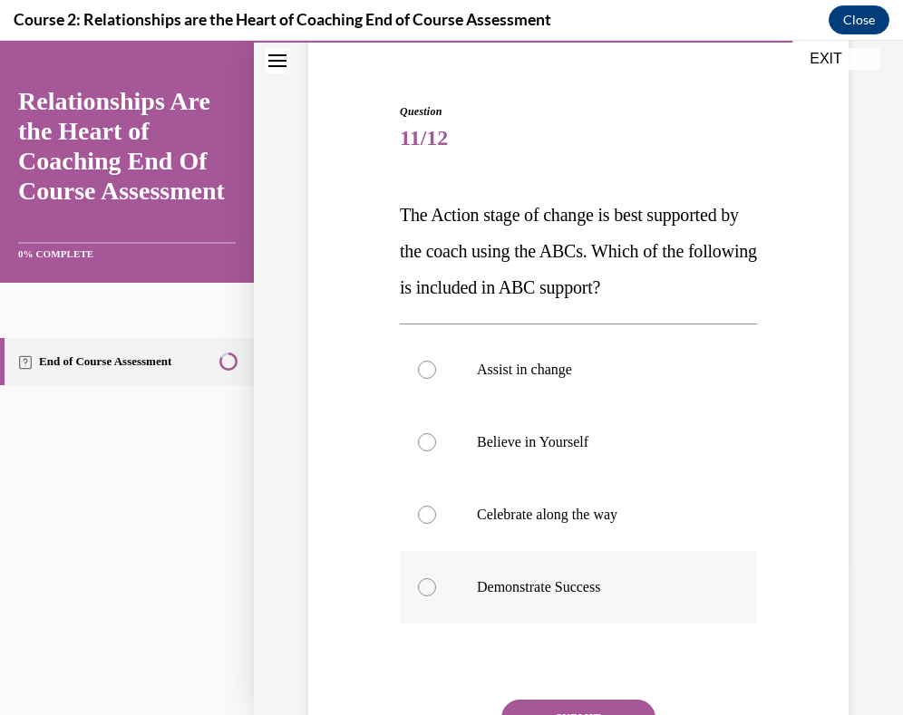
scroll to position [151, 0]
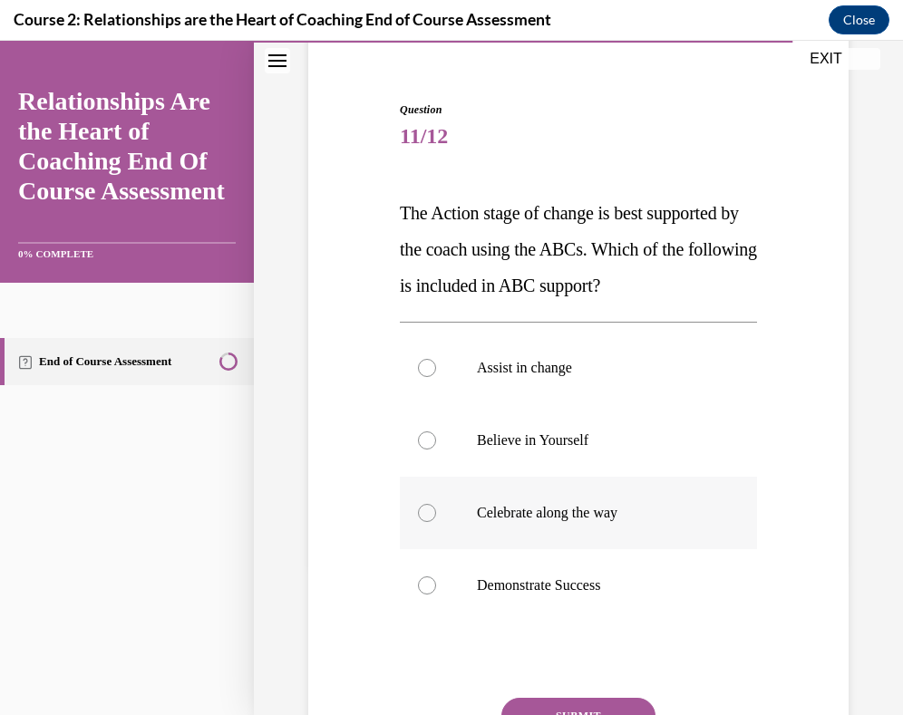
click at [601, 527] on label "Celebrate along the way" at bounding box center [578, 513] width 357 height 73
click at [436, 522] on input "Celebrate along the way" at bounding box center [427, 513] width 18 height 18
radio input "true"
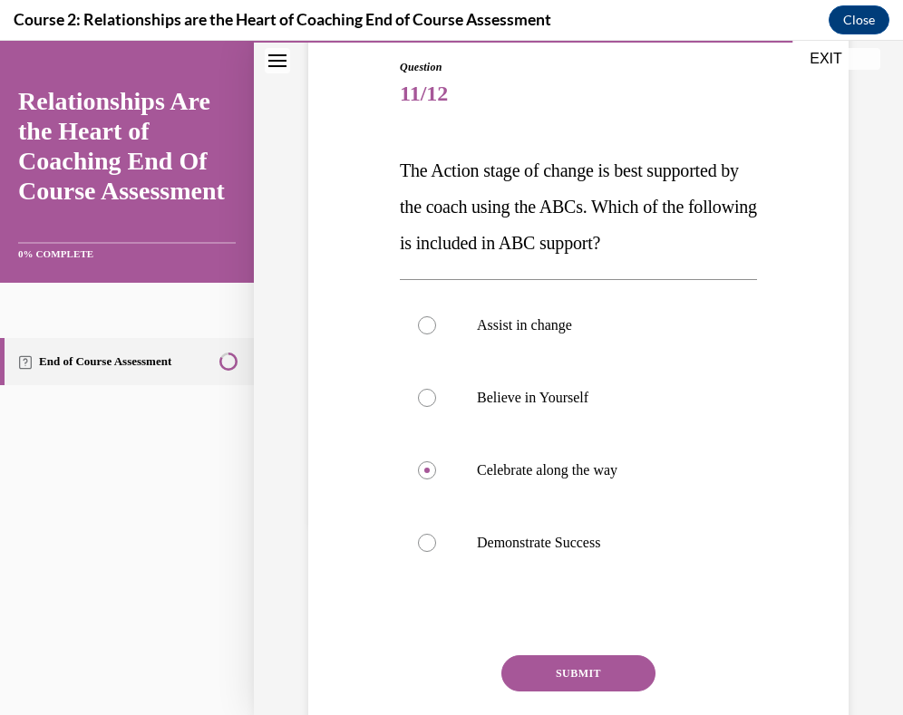
click at [618, 670] on button "SUBMIT" at bounding box center [578, 674] width 154 height 36
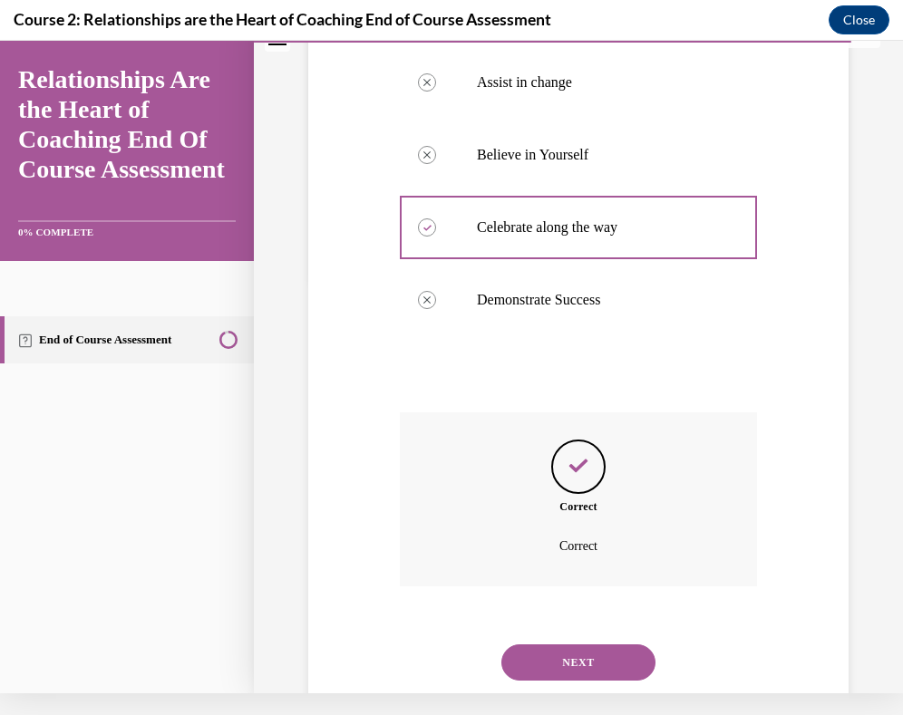
scroll to position [442, 0]
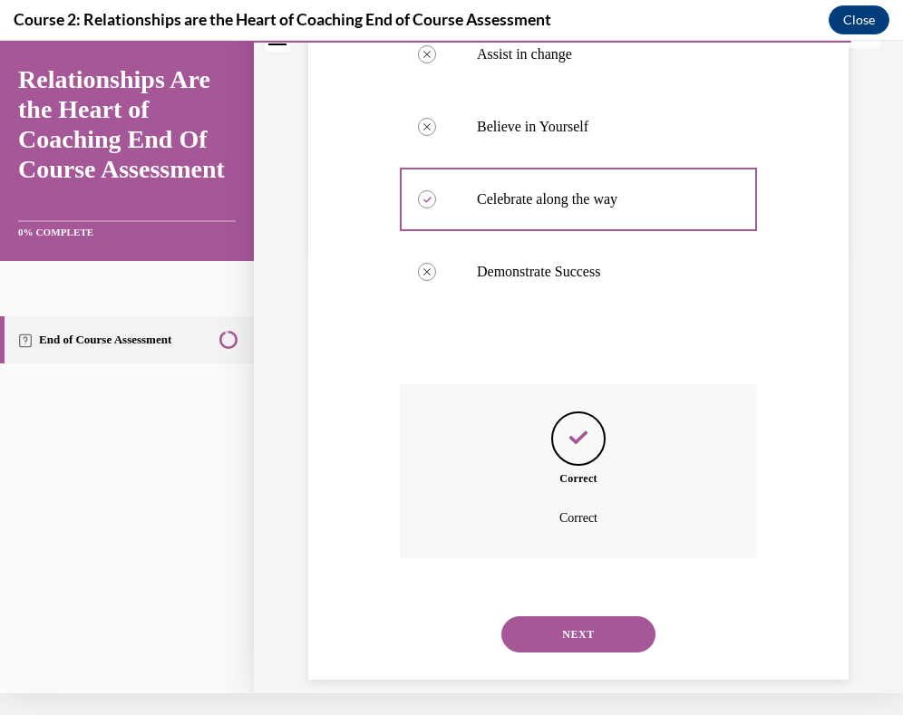
click at [596, 628] on button "NEXT" at bounding box center [578, 635] width 154 height 36
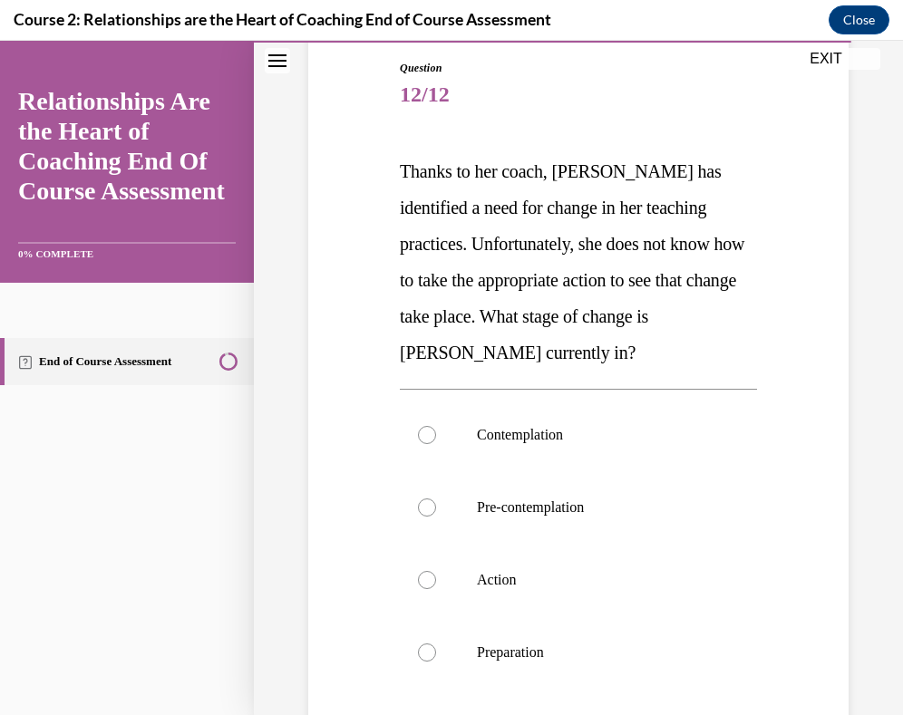
scroll to position [204, 0]
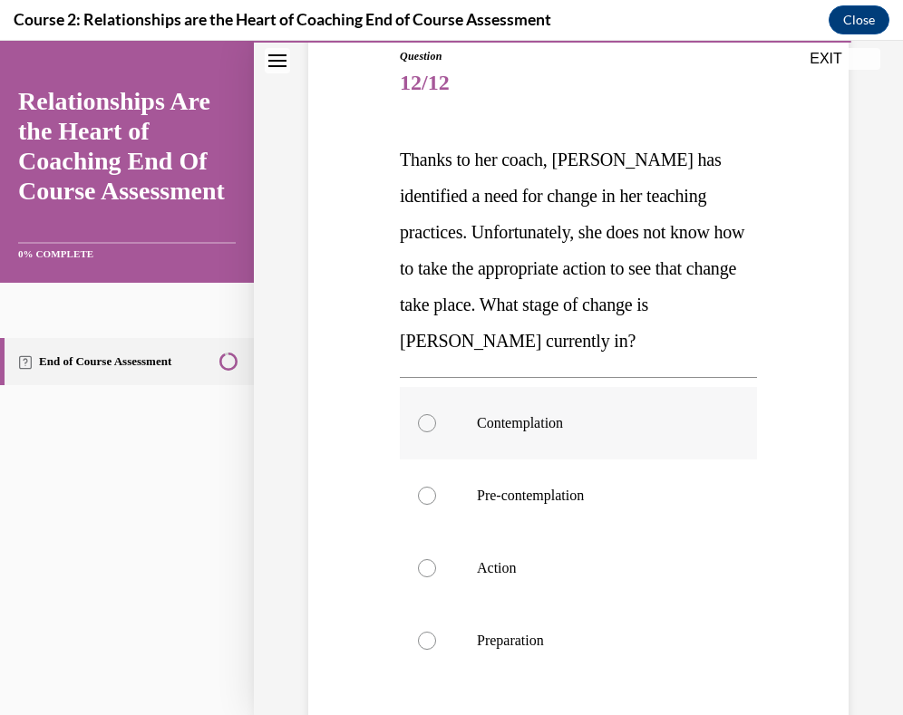
click at [574, 445] on label "Contemplation" at bounding box center [578, 423] width 357 height 73
click at [436, 433] on input "Contemplation" at bounding box center [427, 423] width 18 height 18
radio input "true"
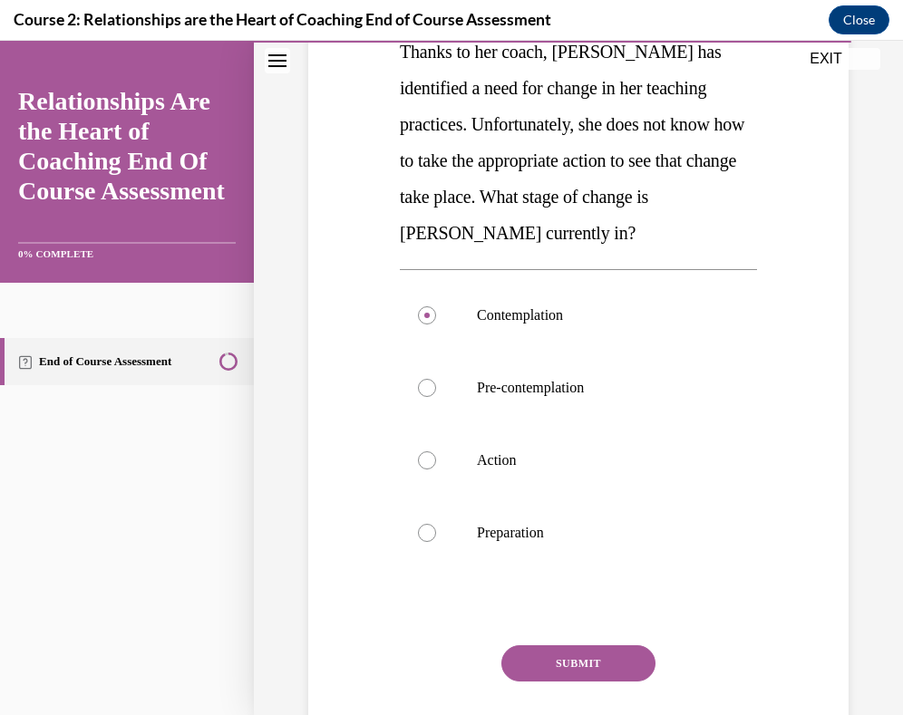
scroll to position [314, 0]
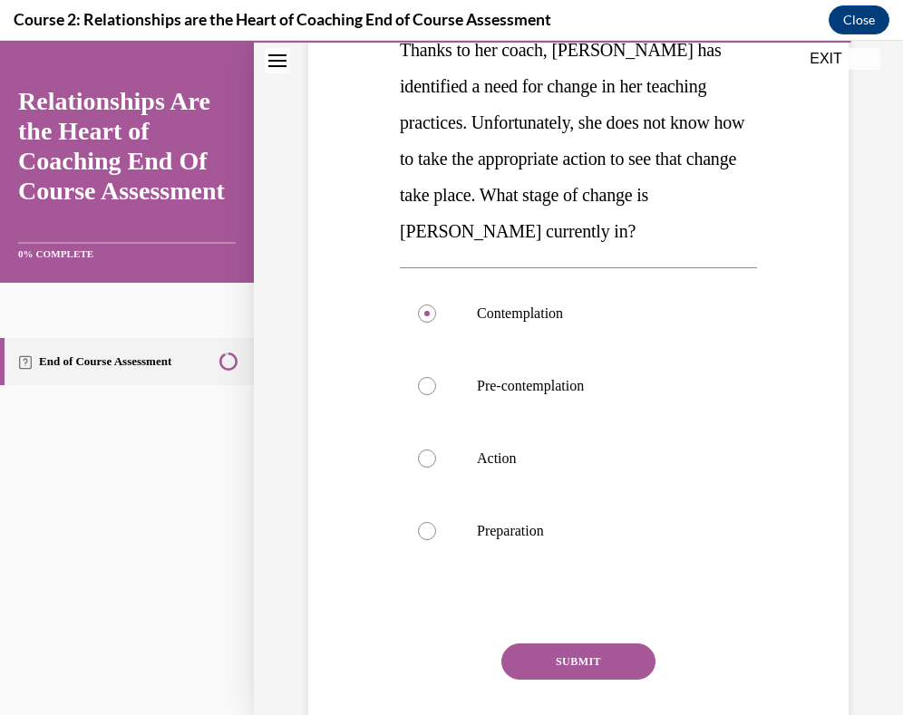
click at [617, 656] on button "SUBMIT" at bounding box center [578, 662] width 154 height 36
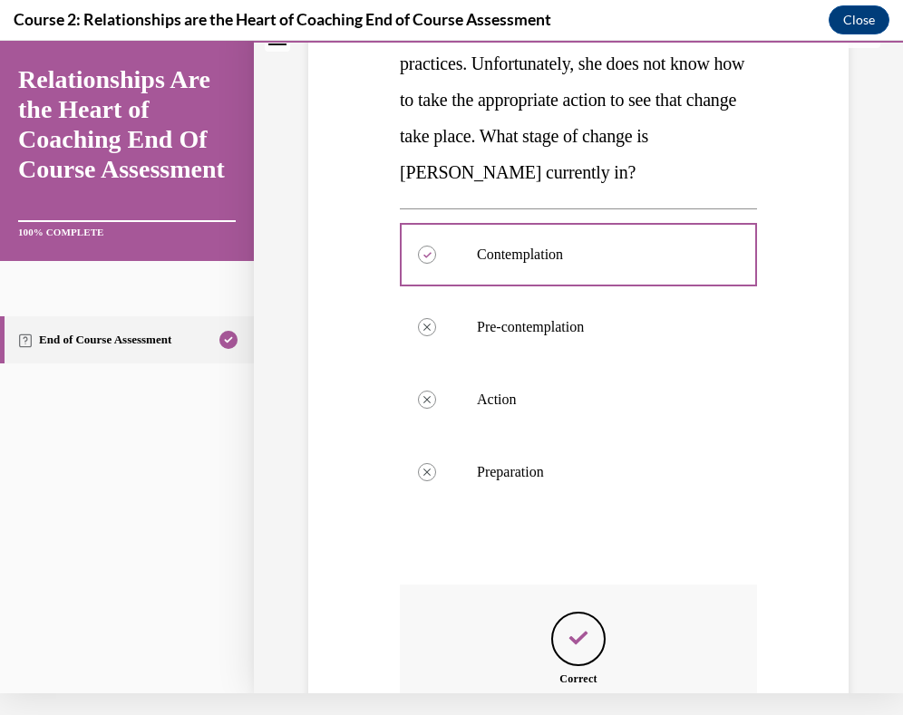
scroll to position [551, 0]
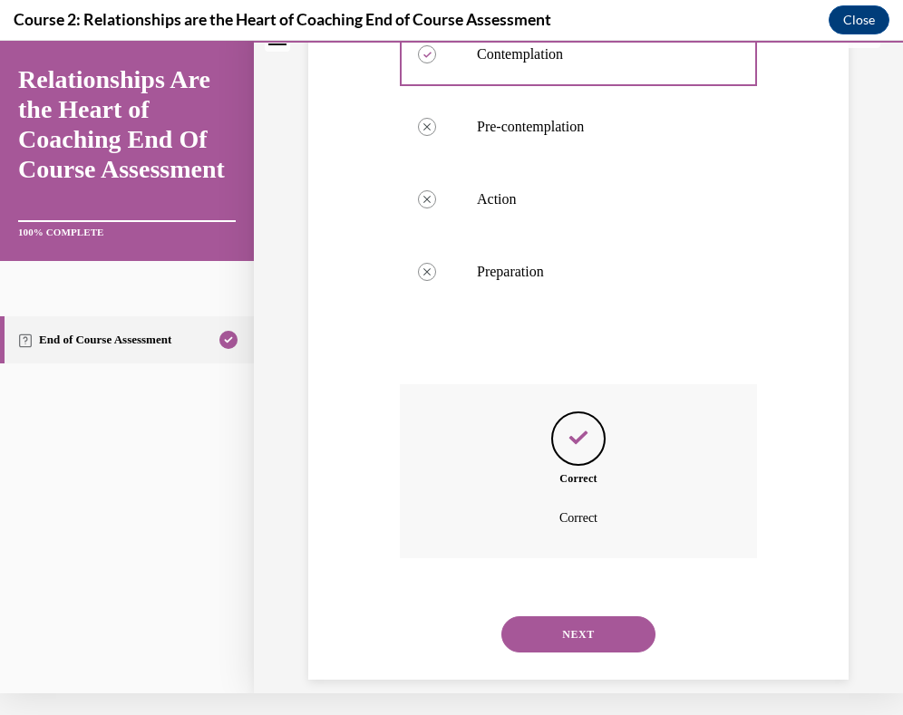
click at [603, 627] on button "NEXT" at bounding box center [578, 635] width 154 height 36
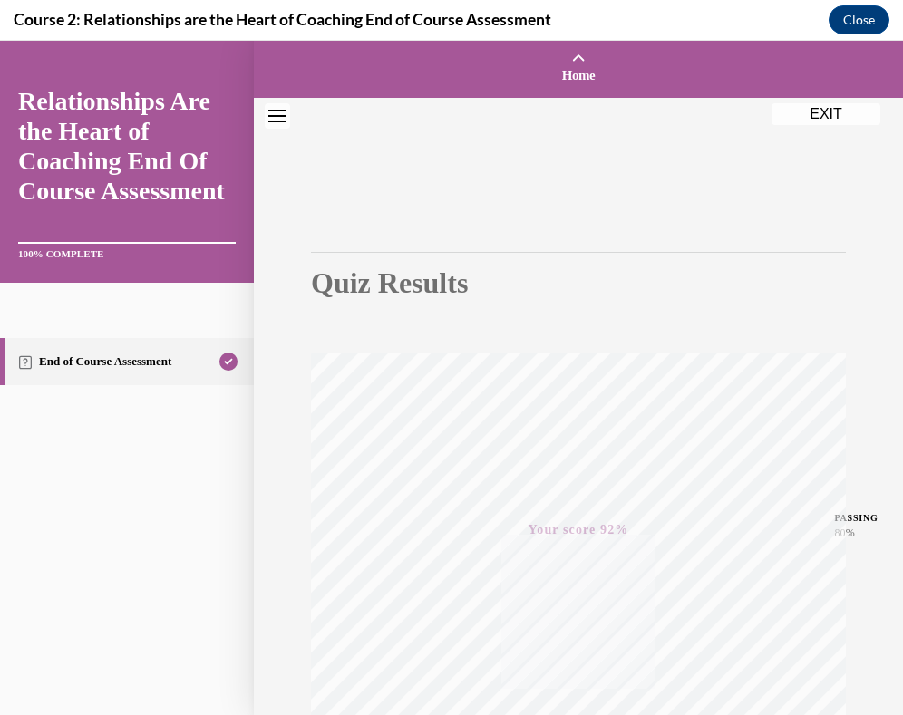
click at [831, 111] on button "EXIT" at bounding box center [826, 114] width 109 height 22
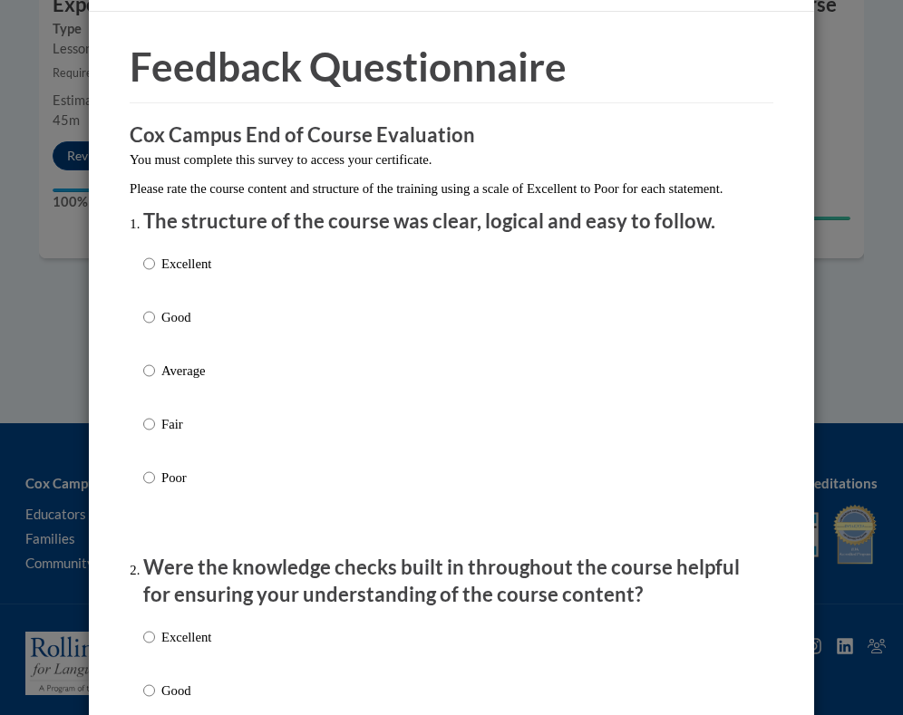
click at [184, 274] on p "Excellent" at bounding box center [186, 264] width 50 height 20
click at [155, 274] on input "Excellent" at bounding box center [149, 264] width 12 height 20
radio input "true"
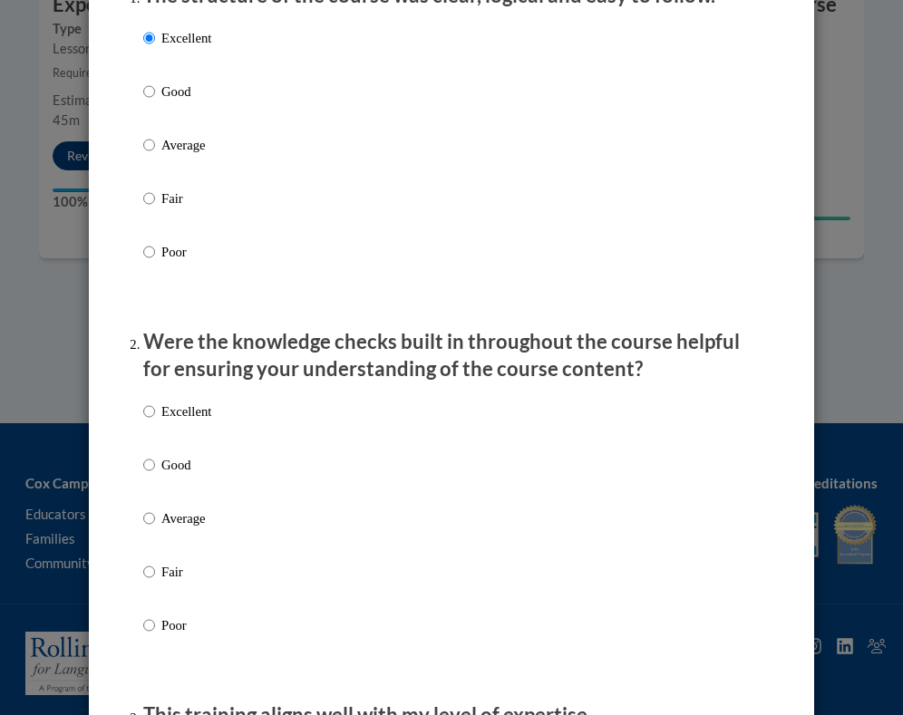
click at [188, 422] on p "Excellent" at bounding box center [186, 412] width 50 height 20
click at [155, 422] on input "Excellent" at bounding box center [149, 412] width 12 height 20
radio input "true"
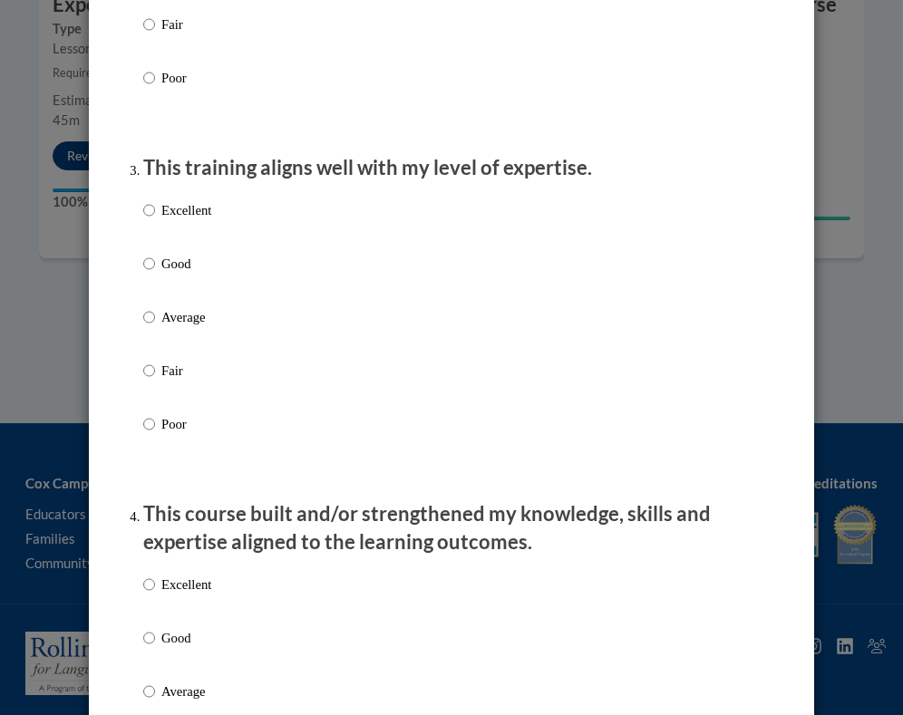
click at [191, 237] on label "Excellent" at bounding box center [177, 224] width 68 height 49
click at [155, 220] on input "Excellent" at bounding box center [149, 210] width 12 height 20
radio input "true"
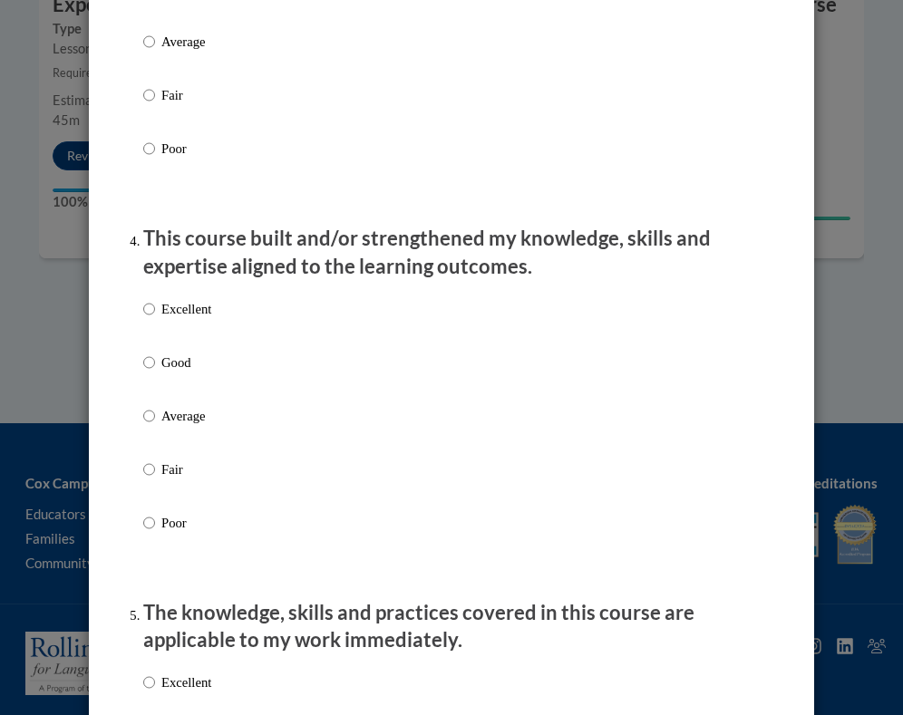
click at [225, 329] on div "Excellent Good Average Fair Poor" at bounding box center [451, 438] width 617 height 296
click at [215, 327] on div "Excellent Good Average Fair Poor" at bounding box center [451, 438] width 617 height 296
click at [199, 319] on p "Excellent" at bounding box center [186, 309] width 50 height 20
click at [155, 319] on input "Excellent" at bounding box center [149, 309] width 12 height 20
radio input "true"
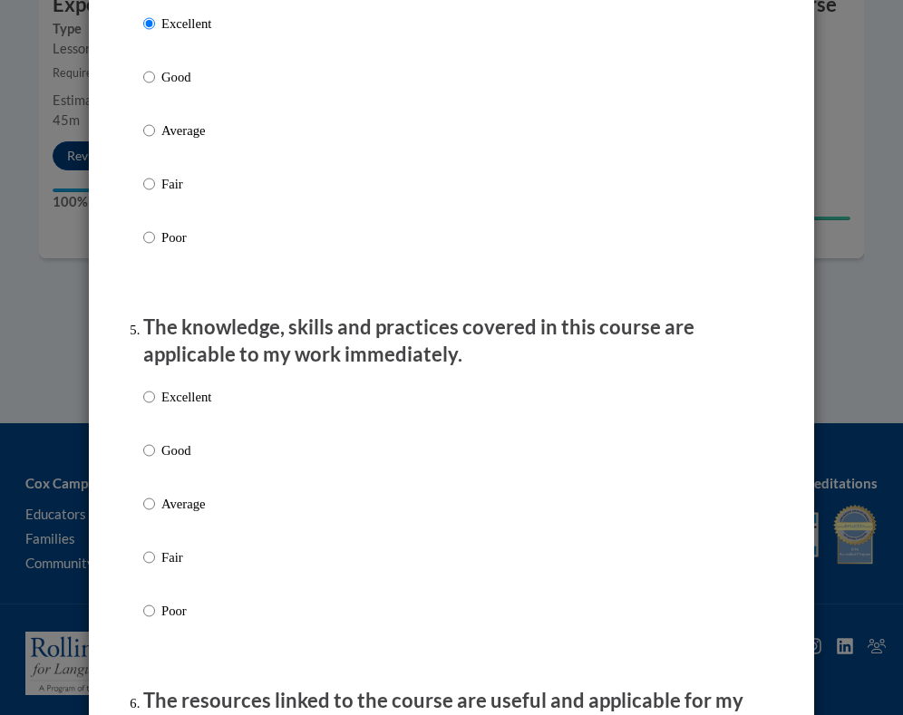
click at [201, 399] on p "Excellent" at bounding box center [186, 397] width 50 height 20
click at [155, 399] on input "Excellent" at bounding box center [149, 397] width 12 height 20
radio input "true"
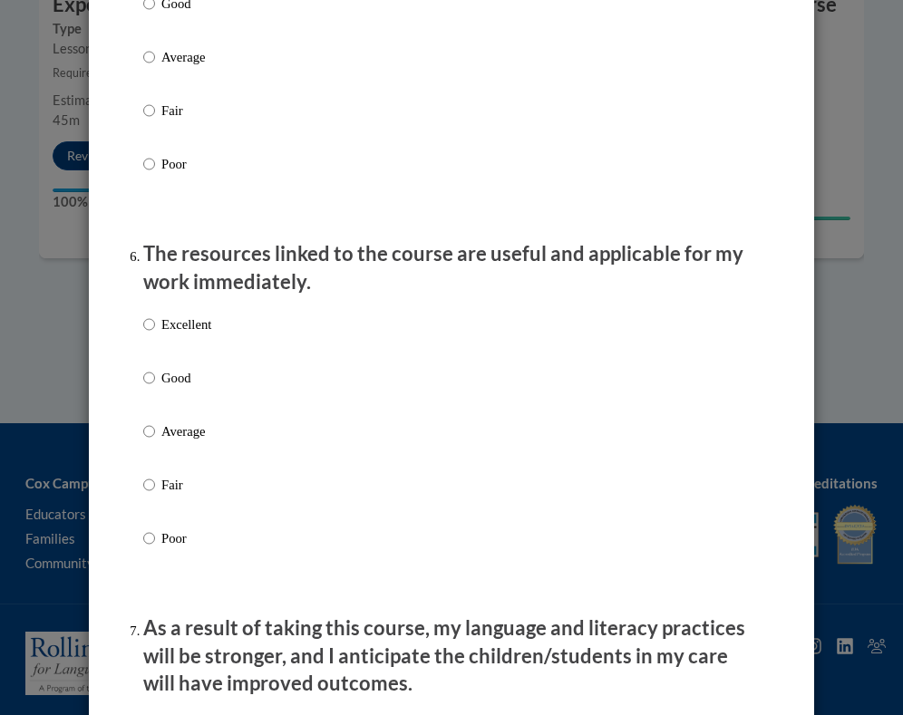
scroll to position [1828, 0]
click at [182, 343] on label "Excellent" at bounding box center [177, 338] width 68 height 49
click at [155, 334] on input "Excellent" at bounding box center [149, 324] width 12 height 20
radio input "true"
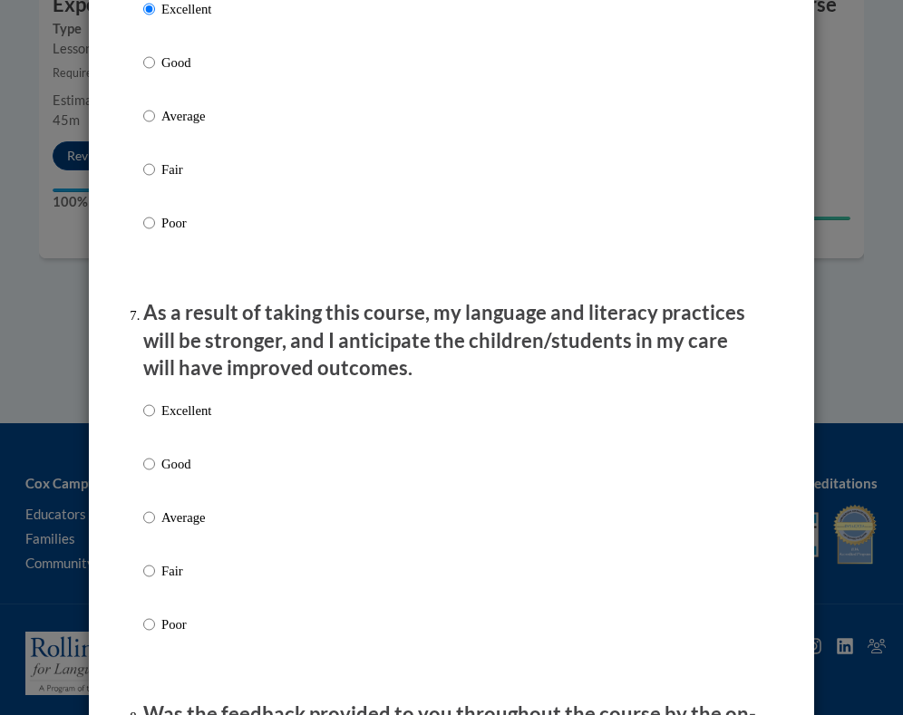
scroll to position [2149, 0]
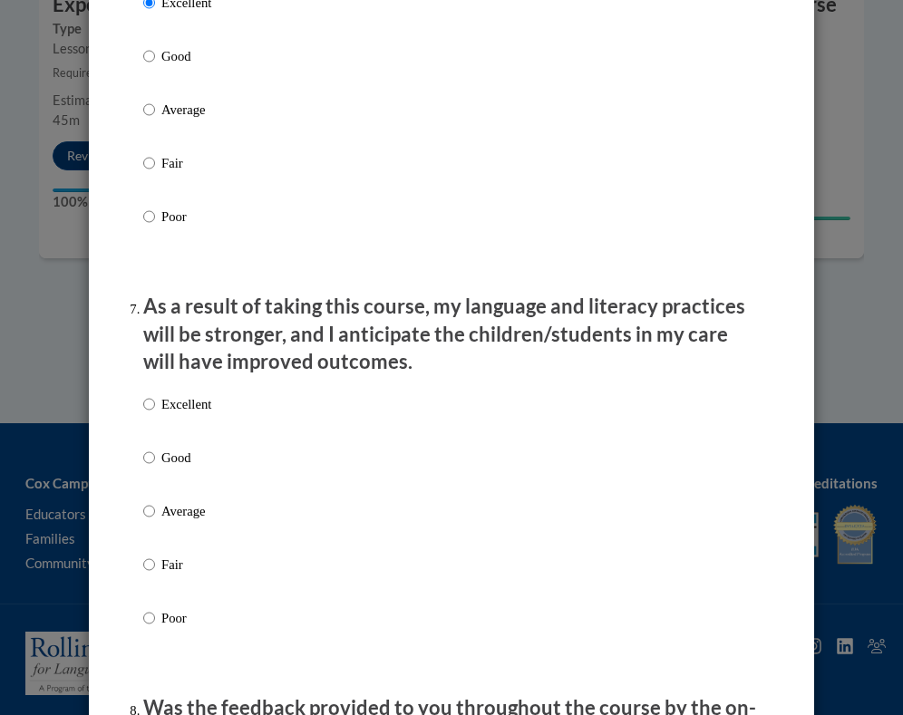
click at [199, 413] on p "Excellent" at bounding box center [186, 404] width 50 height 20
click at [155, 413] on input "Excellent" at bounding box center [149, 404] width 12 height 20
radio input "true"
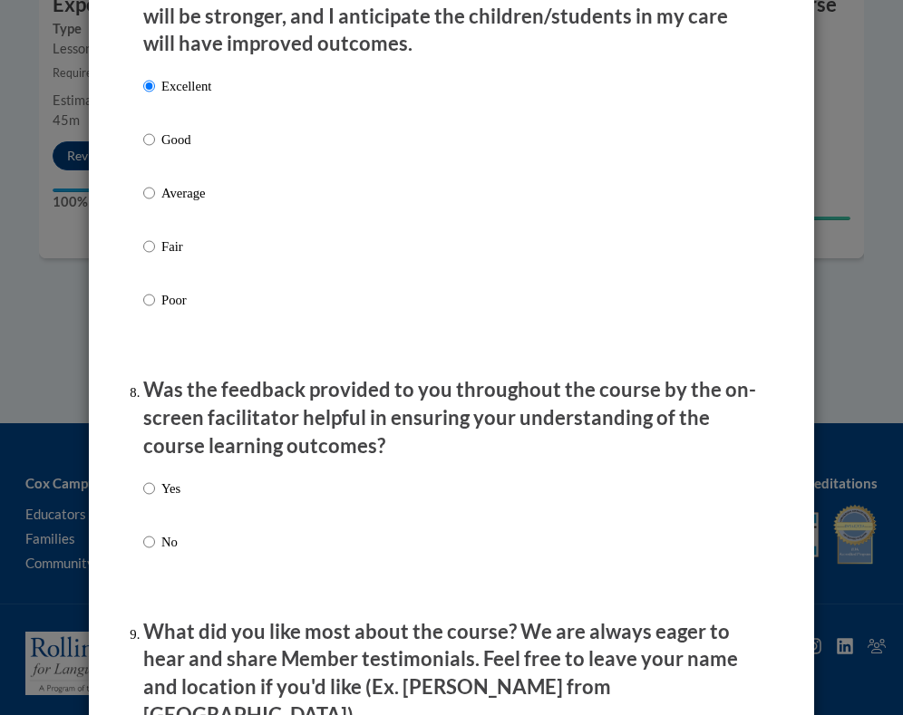
scroll to position [2584, 0]
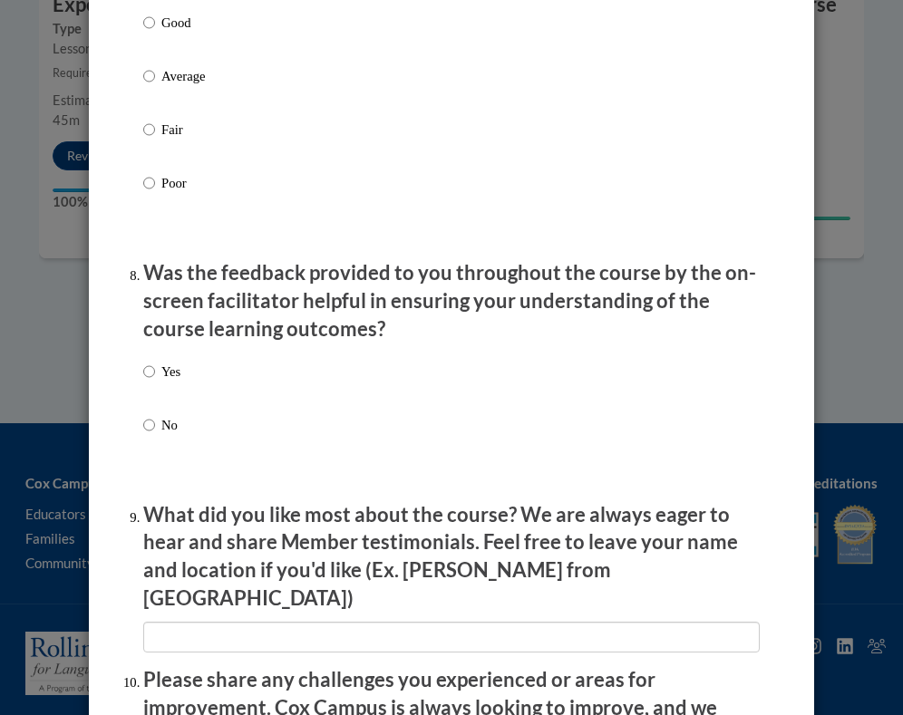
click at [176, 362] on div "Yes No" at bounding box center [161, 413] width 37 height 121
click at [176, 374] on p "Yes" at bounding box center [170, 372] width 19 height 20
click at [155, 374] on input "Yes" at bounding box center [149, 372] width 12 height 20
radio input "true"
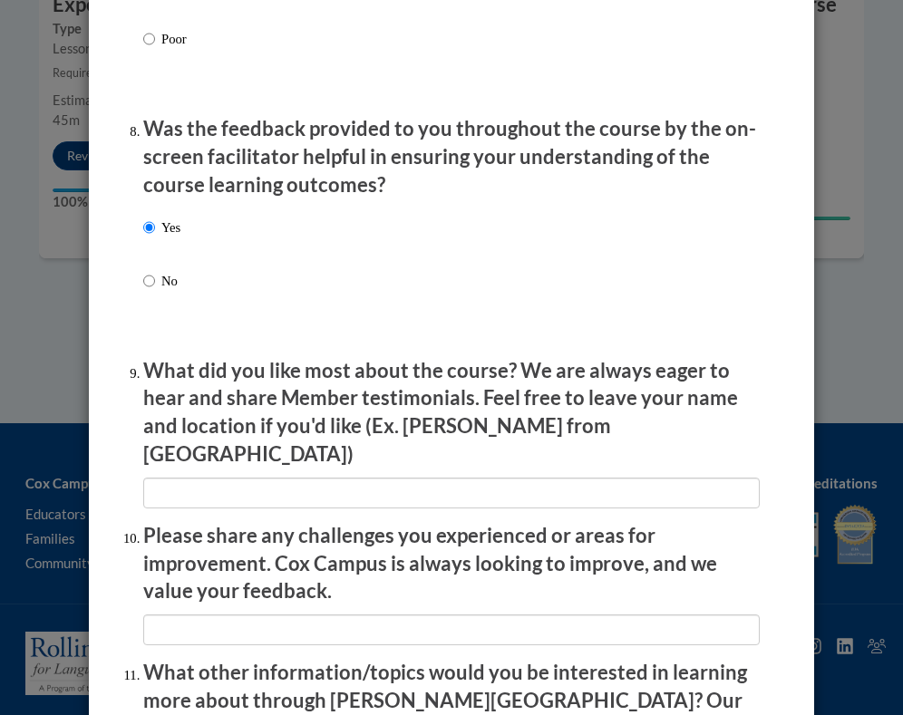
scroll to position [2739, 0]
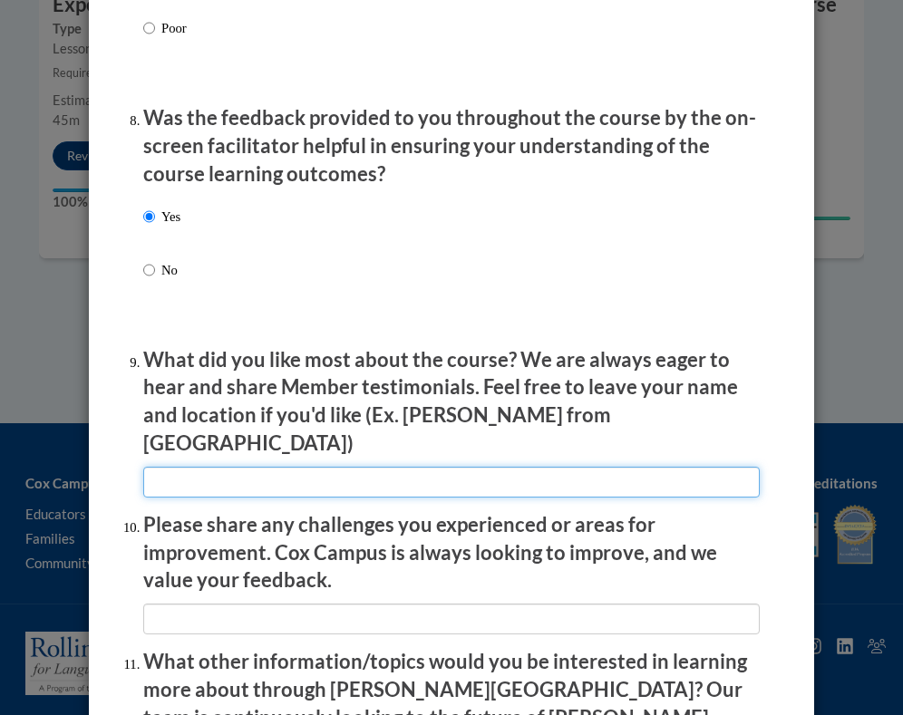
click at [353, 467] on input "textbox" at bounding box center [451, 482] width 617 height 31
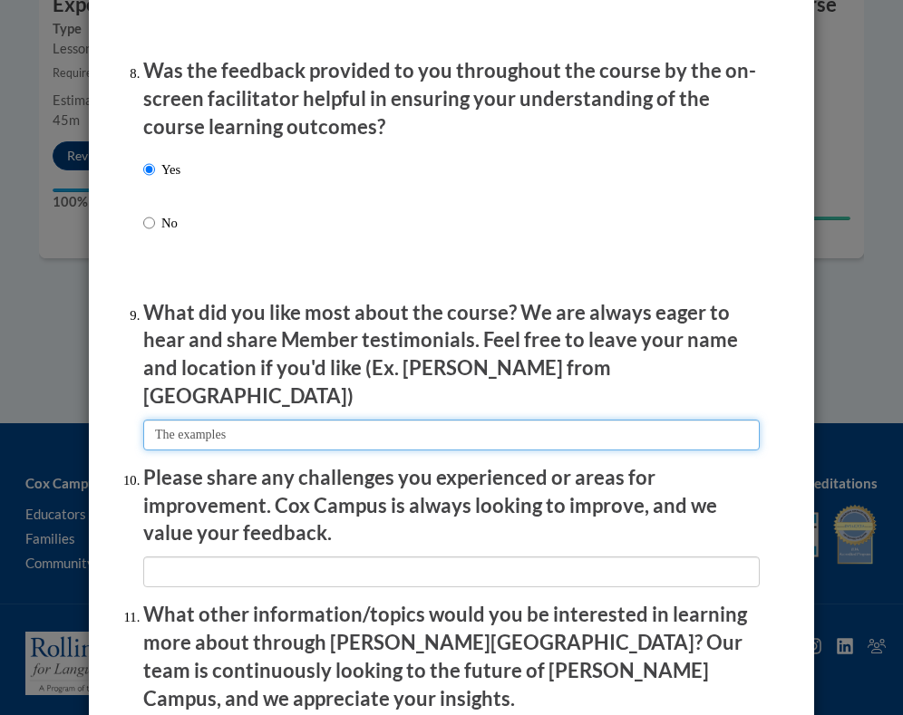
type input "The examples"
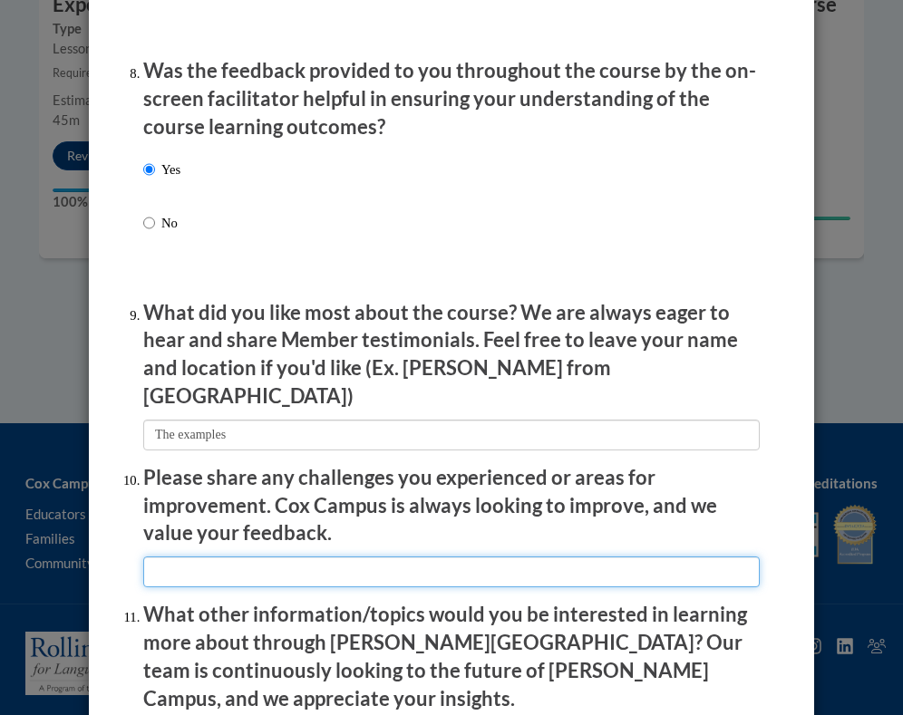
click at [336, 557] on input "textbox" at bounding box center [451, 572] width 617 height 31
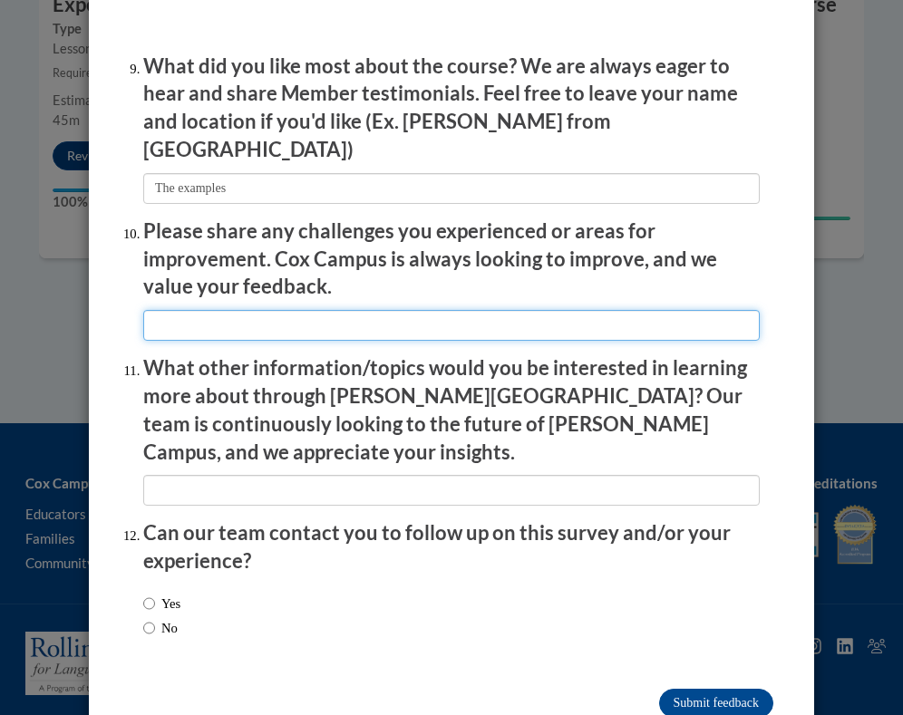
scroll to position [3031, 0]
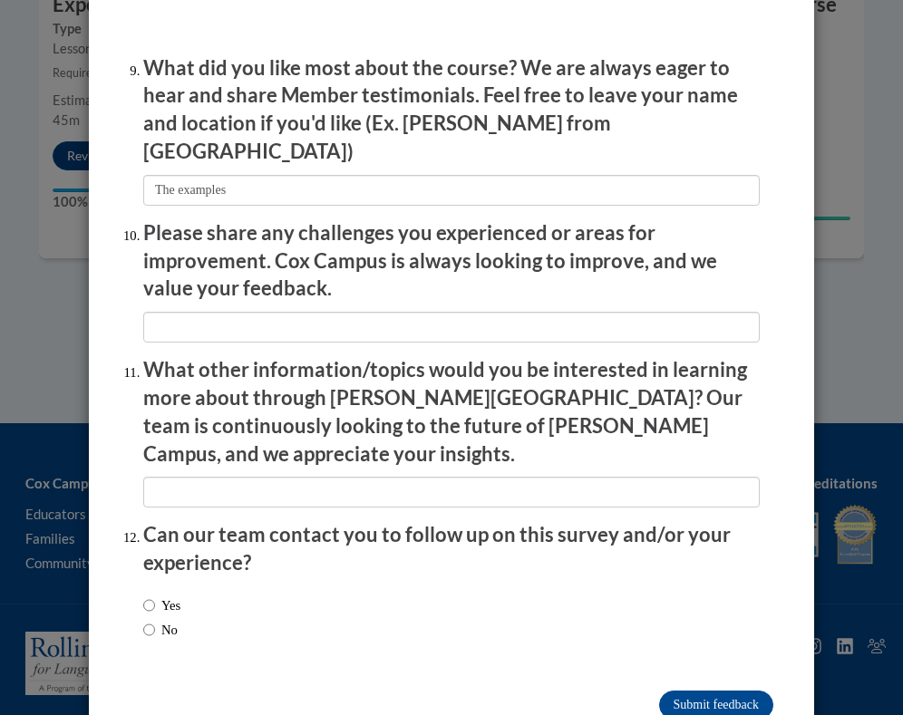
click at [172, 596] on label "Yes" at bounding box center [161, 606] width 37 height 20
click at [155, 596] on input "Yes" at bounding box center [149, 606] width 12 height 20
radio input "true"
click at [172, 587] on div "Yes No" at bounding box center [161, 618] width 37 height 63
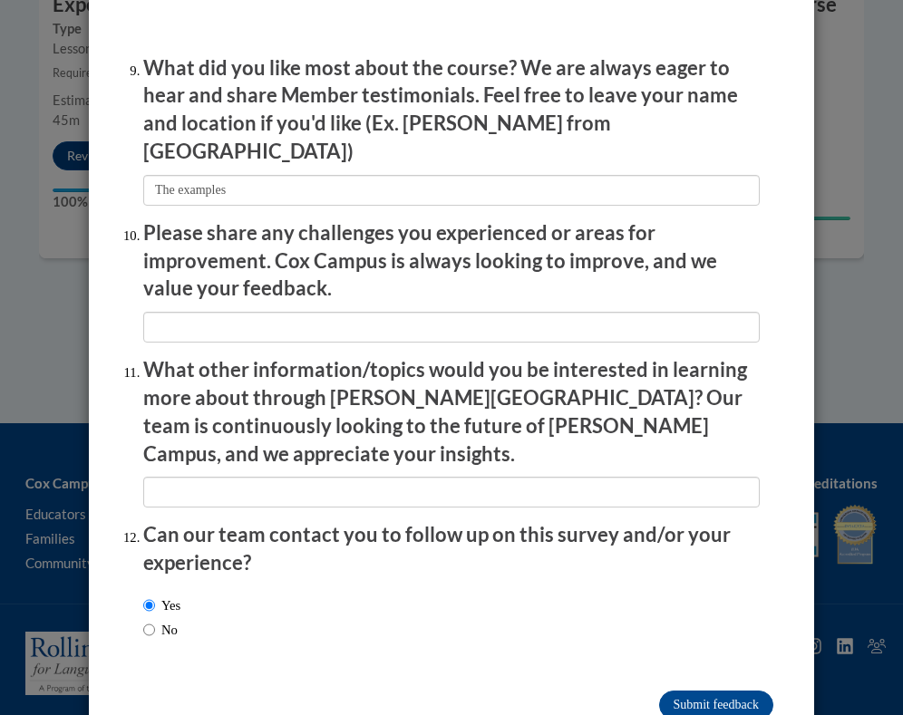
click at [172, 620] on label "No" at bounding box center [160, 630] width 34 height 20
click at [155, 620] on input "No" at bounding box center [149, 630] width 12 height 20
radio input "true"
click at [173, 596] on label "Yes" at bounding box center [161, 606] width 37 height 20
click at [155, 596] on input "Yes" at bounding box center [149, 606] width 12 height 20
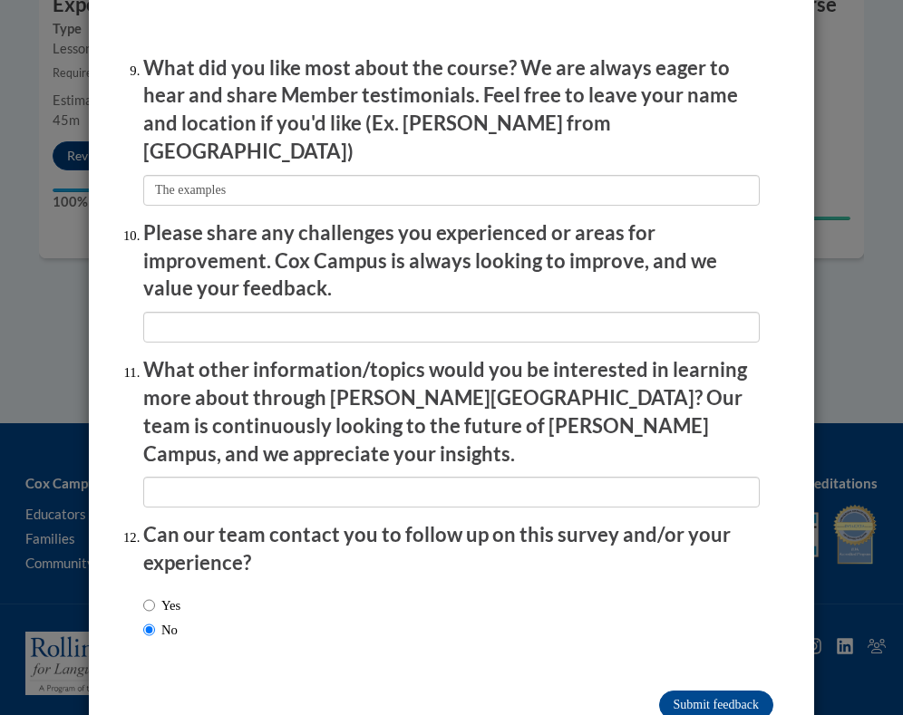
radio input "true"
click at [177, 620] on label "No" at bounding box center [160, 630] width 34 height 20
click at [155, 620] on input "No" at bounding box center [149, 630] width 12 height 20
radio input "true"
click at [179, 596] on label "Yes" at bounding box center [161, 606] width 37 height 20
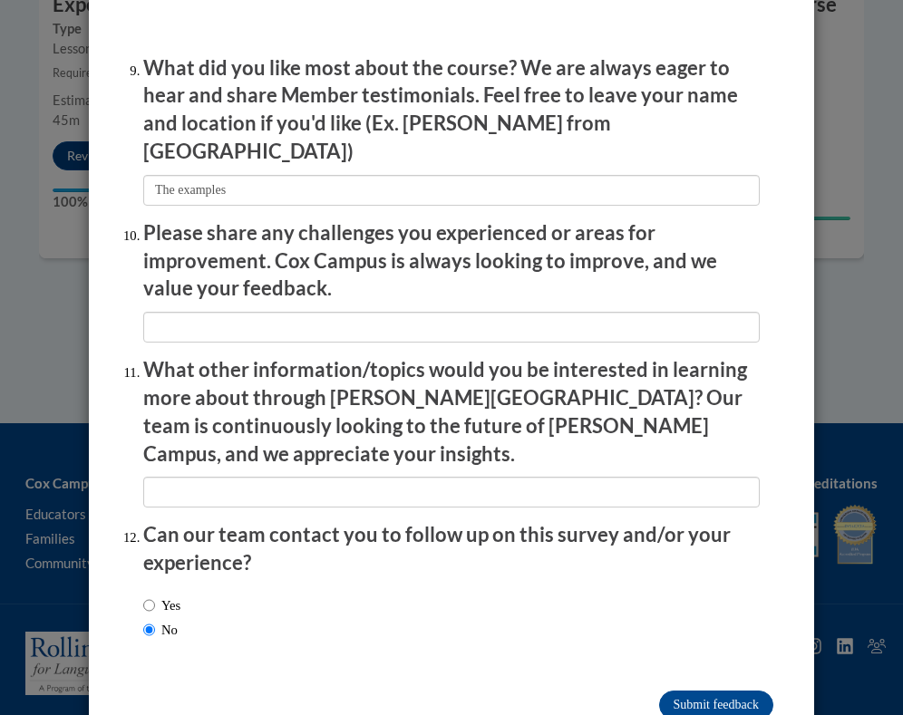
click at [155, 596] on input "Yes" at bounding box center [149, 606] width 12 height 20
radio input "true"
click at [726, 691] on input "Submit feedback" at bounding box center [716, 705] width 114 height 29
